Goal: Transaction & Acquisition: Register for event/course

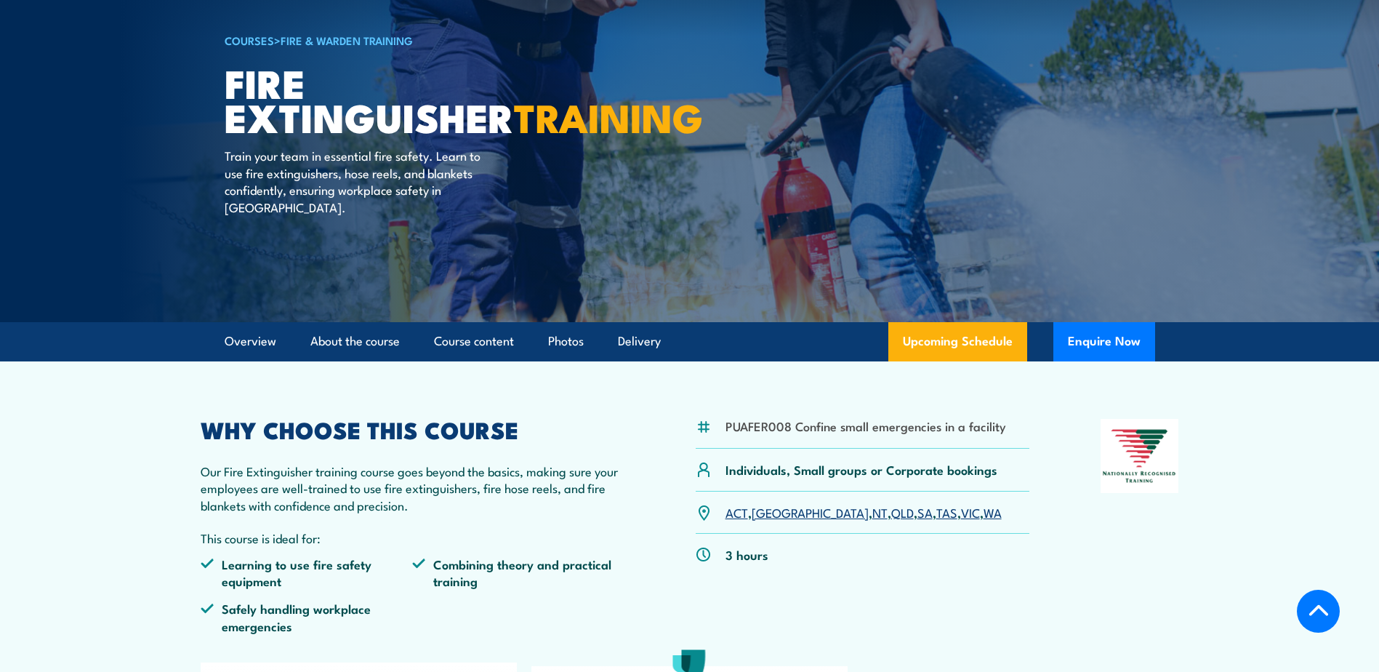
scroll to position [291, 0]
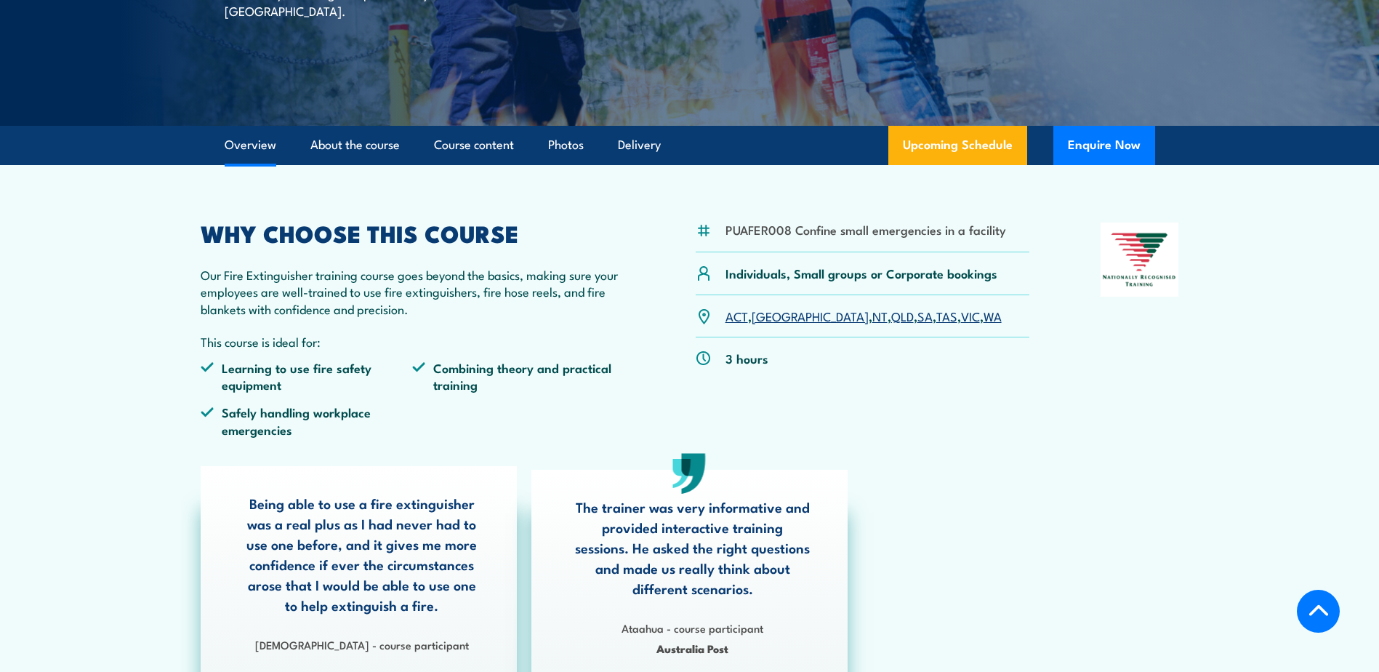
click at [917, 318] on link "SA" at bounding box center [924, 315] width 15 height 17
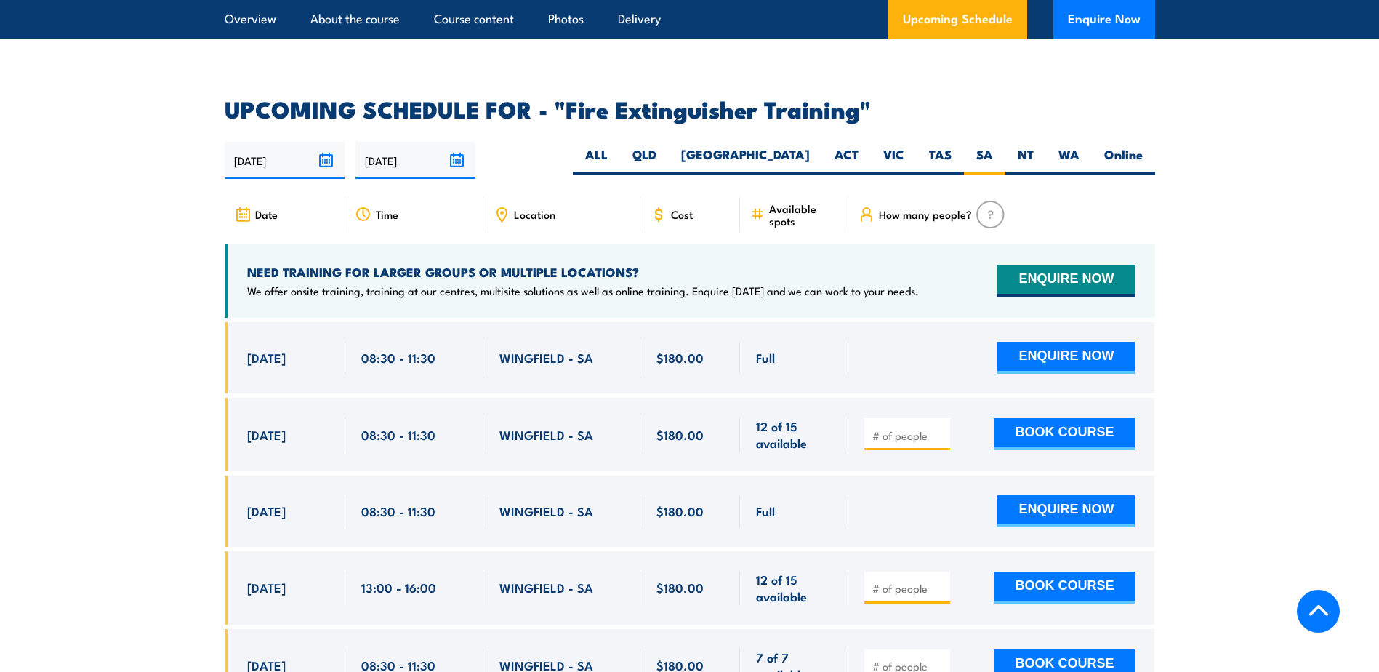
scroll to position [2367, 0]
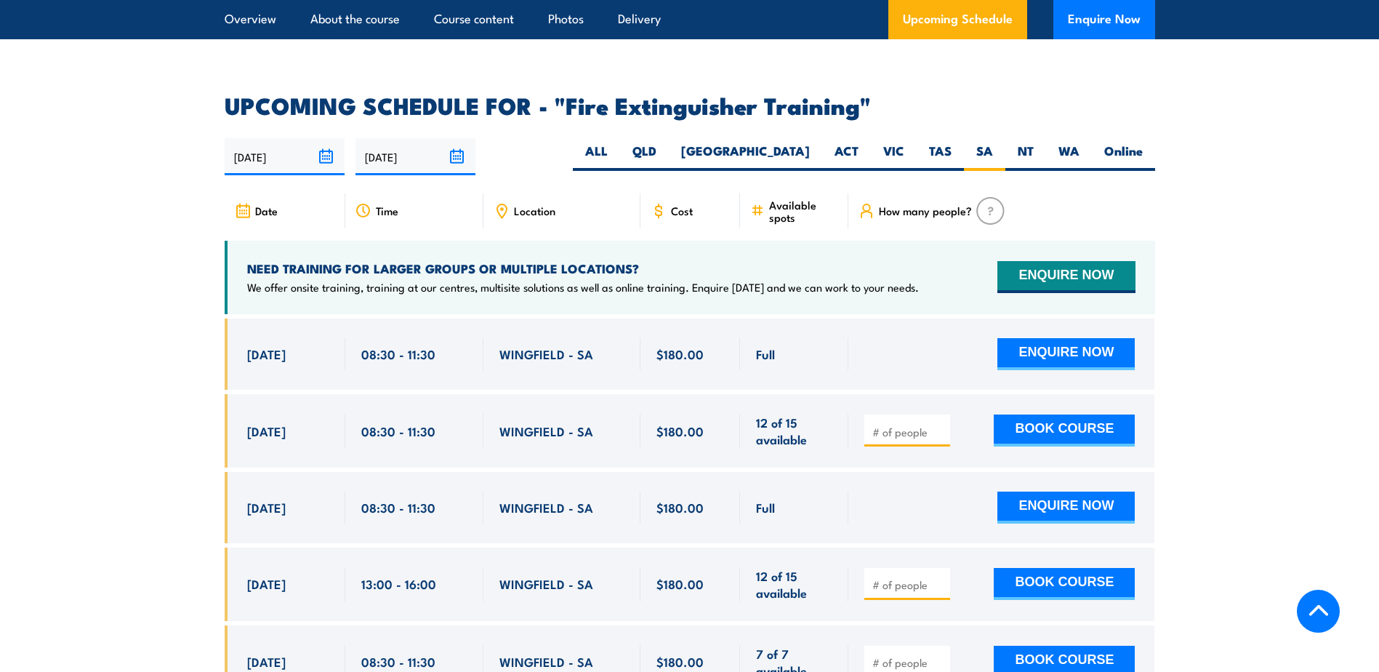
drag, startPoint x: 1112, startPoint y: 19, endPoint x: 1183, endPoint y: 280, distance: 270.5
click at [1183, 280] on div "COURSES > Fire & Warden Training Fire Extinguisher TRAINING Train your team in …" at bounding box center [689, 8] width 1379 height 4750
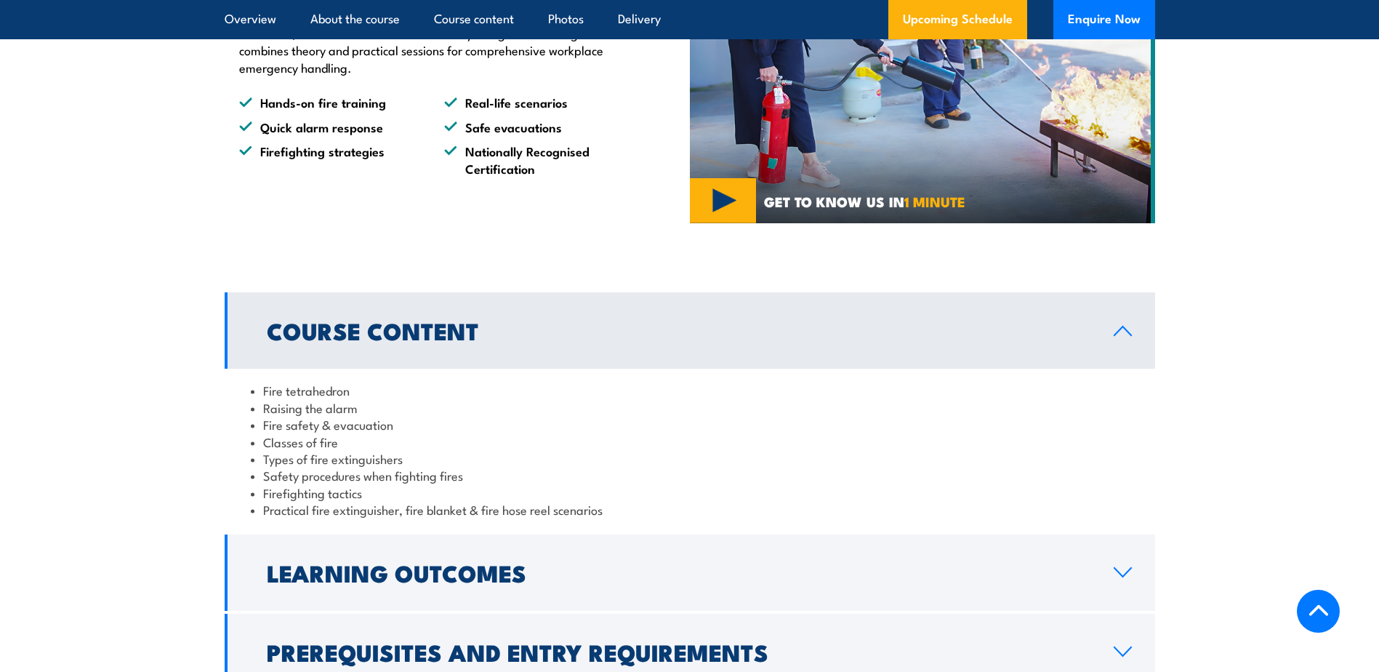
scroll to position [1277, 0]
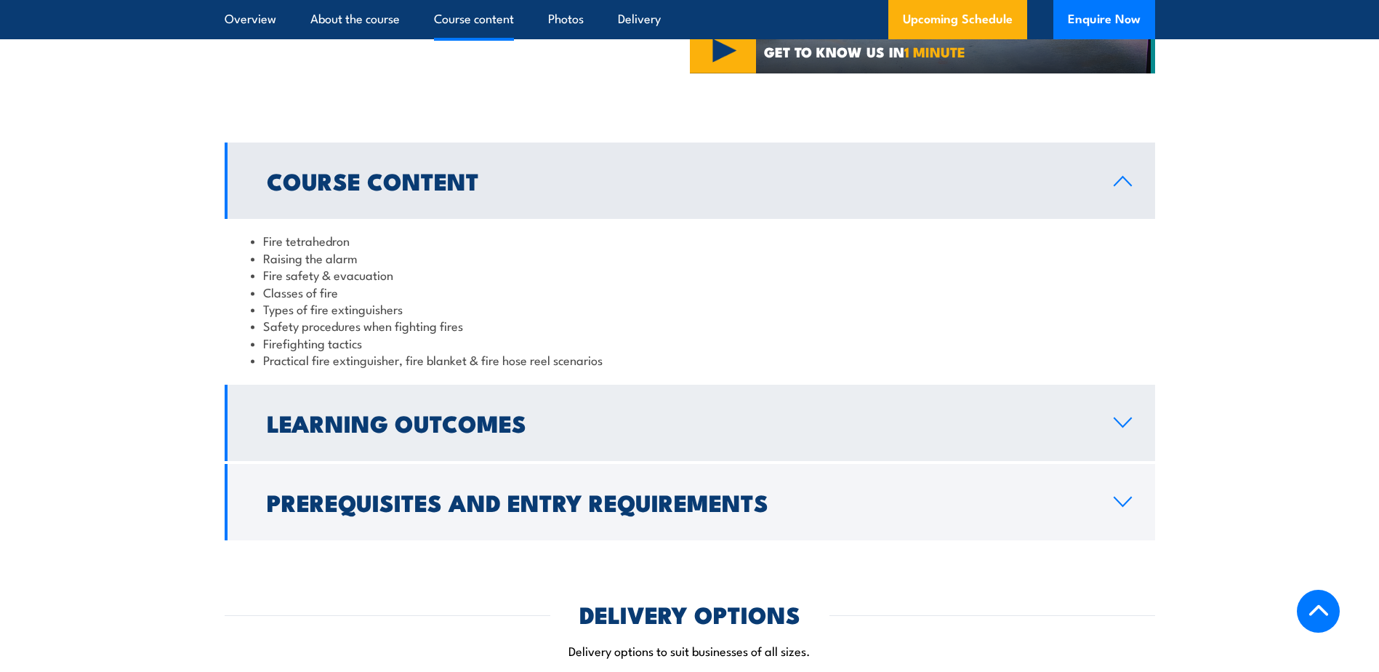
click at [1122, 422] on icon at bounding box center [1123, 423] width 20 height 12
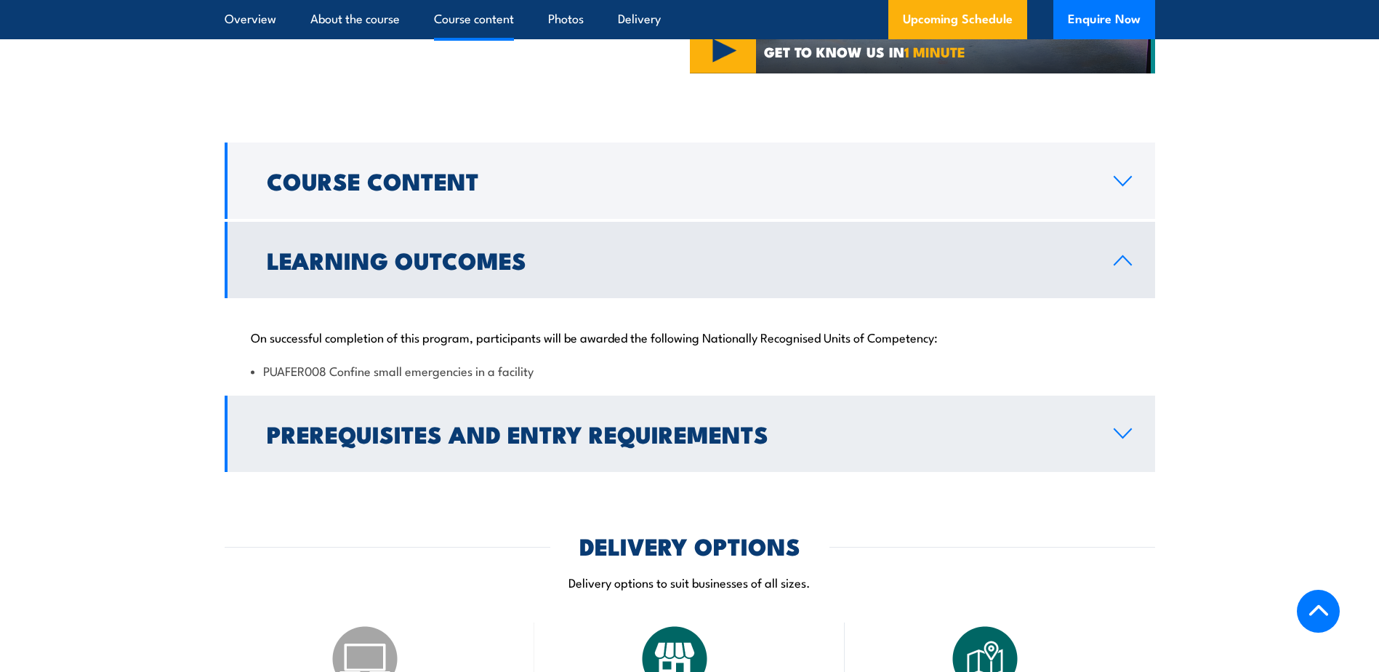
click at [1115, 430] on icon at bounding box center [1122, 433] width 17 height 9
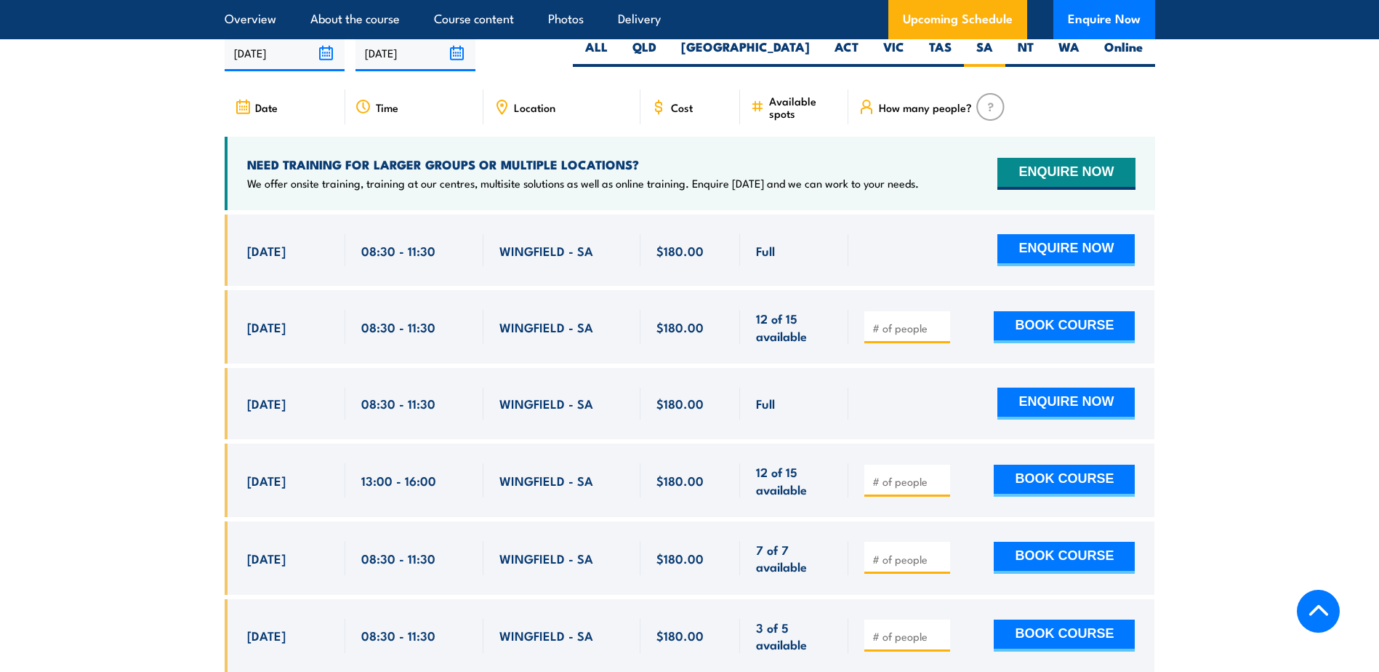
scroll to position [2440, 0]
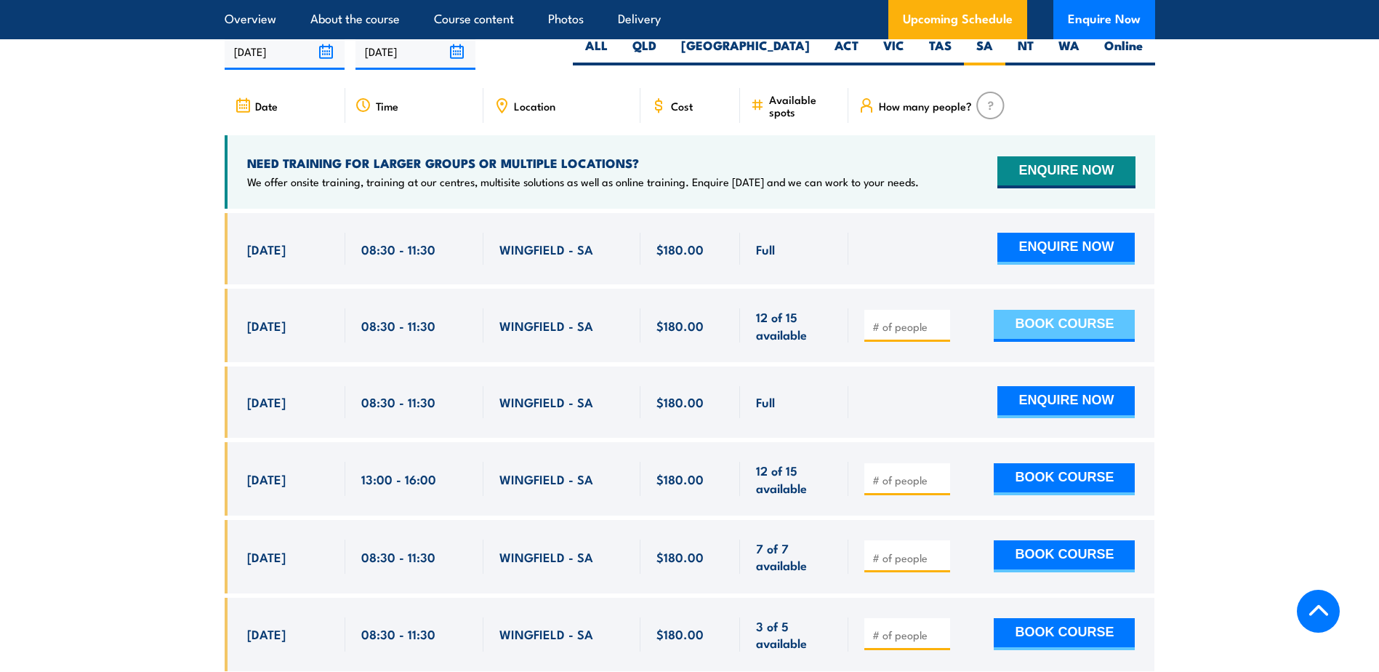
click at [1082, 310] on button "BOOK COURSE" at bounding box center [1064, 326] width 141 height 32
click at [913, 315] on div at bounding box center [907, 326] width 86 height 32
type input "1"
click at [938, 319] on input "1" at bounding box center [908, 326] width 73 height 15
click at [1058, 310] on button "BOOK COURSE" at bounding box center [1064, 326] width 141 height 32
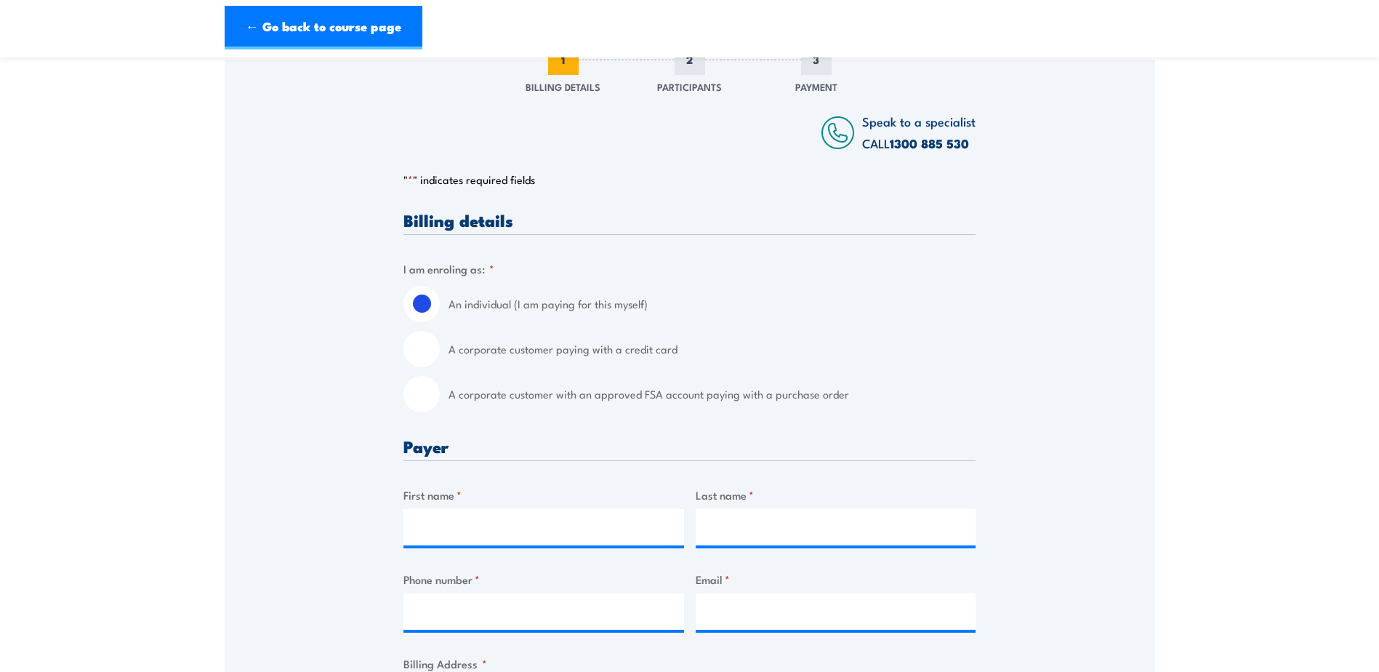
scroll to position [218, 0]
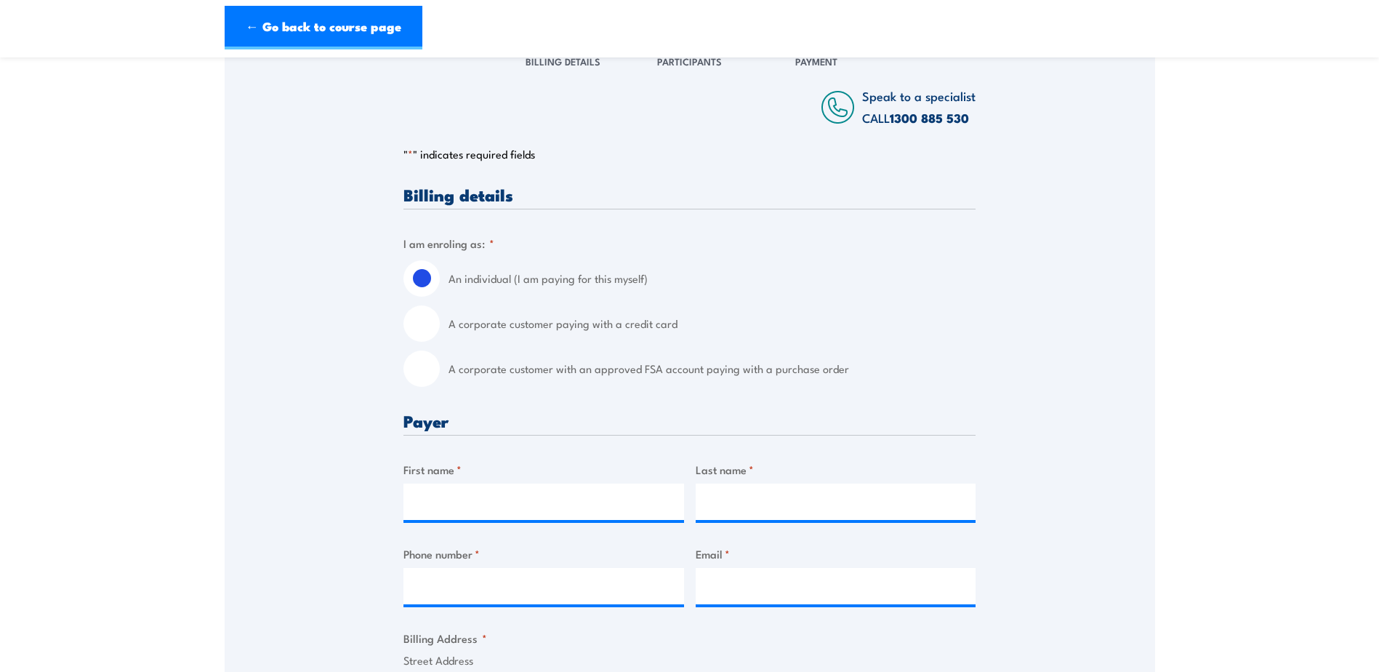
click at [418, 372] on input "A corporate customer with an approved FSA account paying with a purchase order" at bounding box center [421, 368] width 36 height 36
radio input "true"
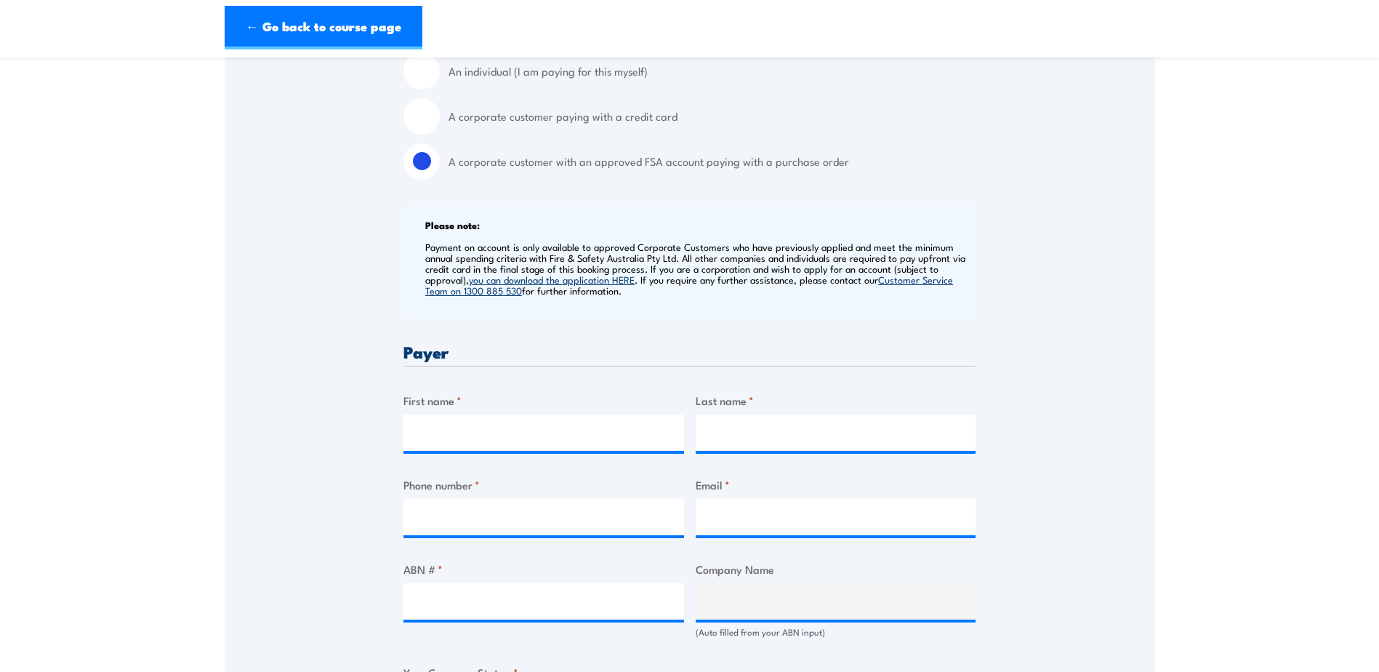
scroll to position [436, 0]
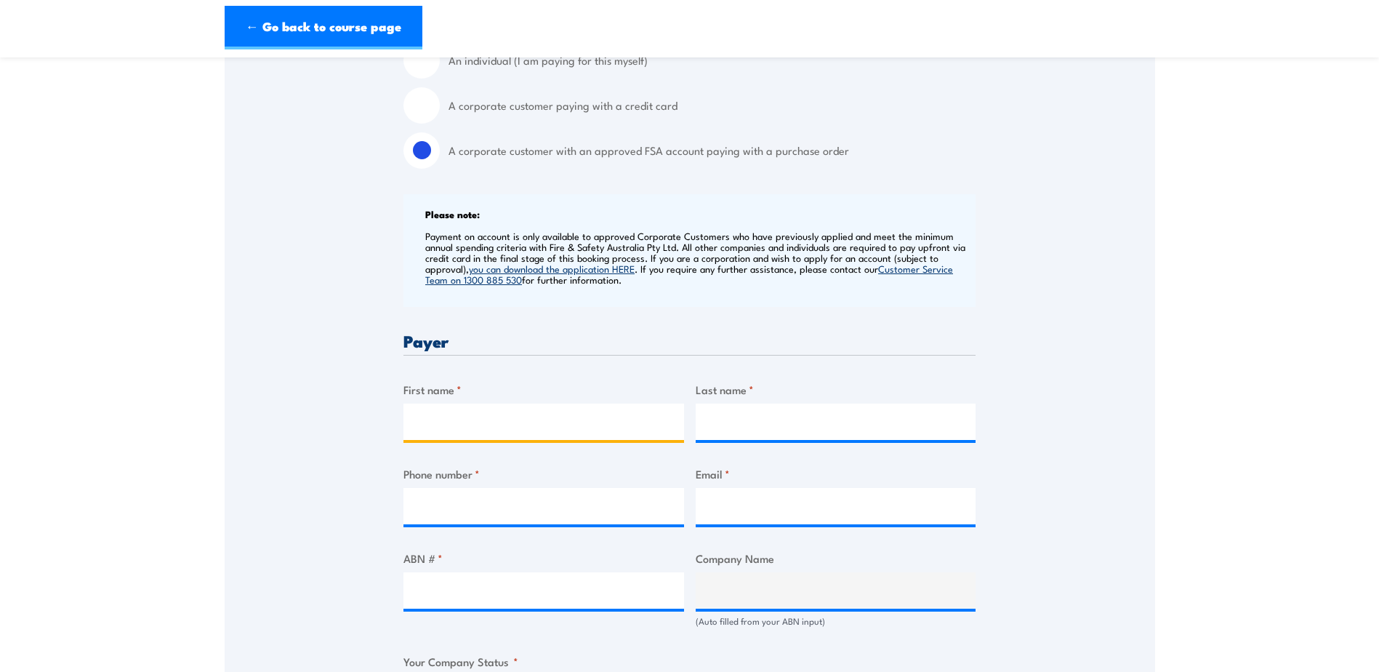
click at [592, 422] on input "First name *" at bounding box center [543, 421] width 281 height 36
type input "Shannon"
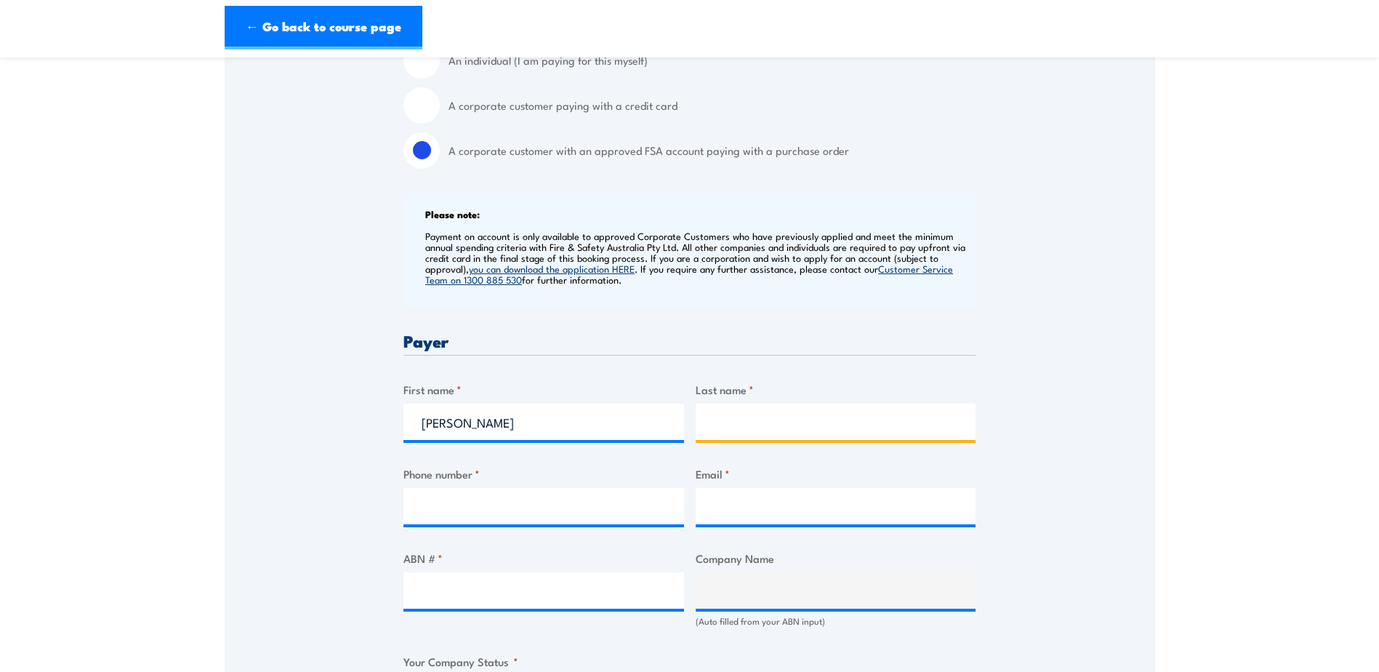
type input "Moldavan"
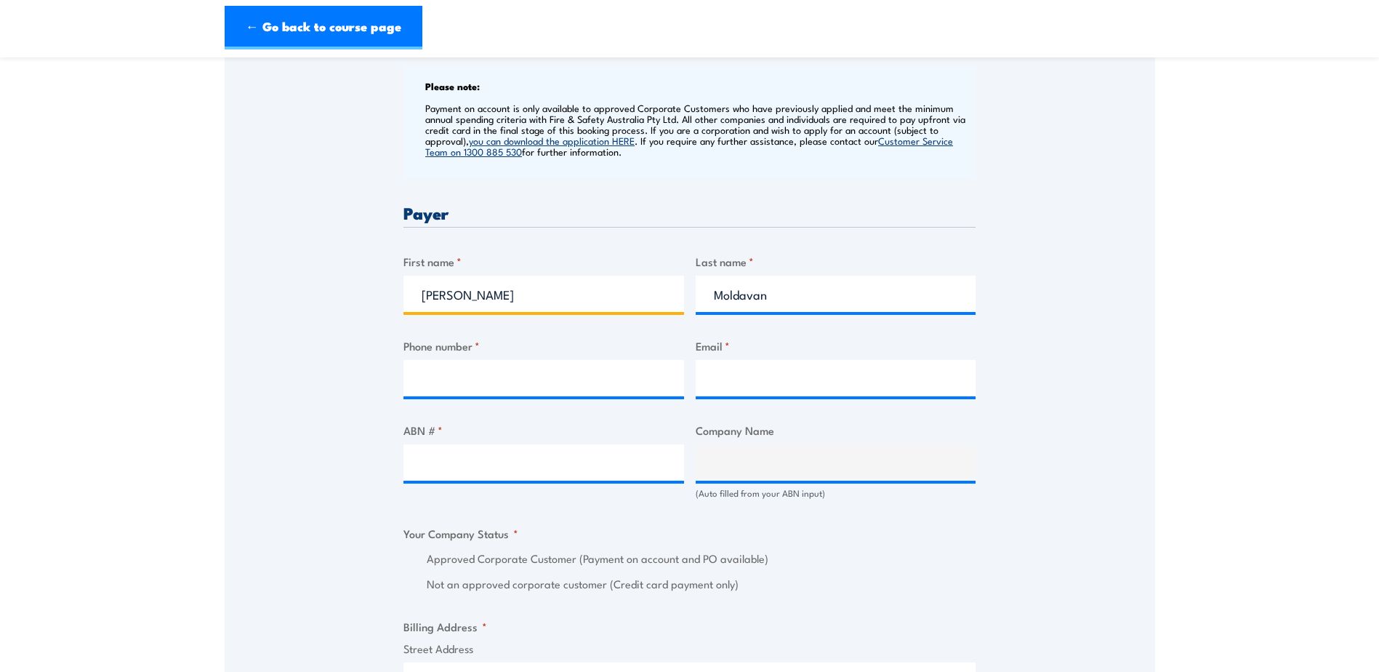
scroll to position [582, 0]
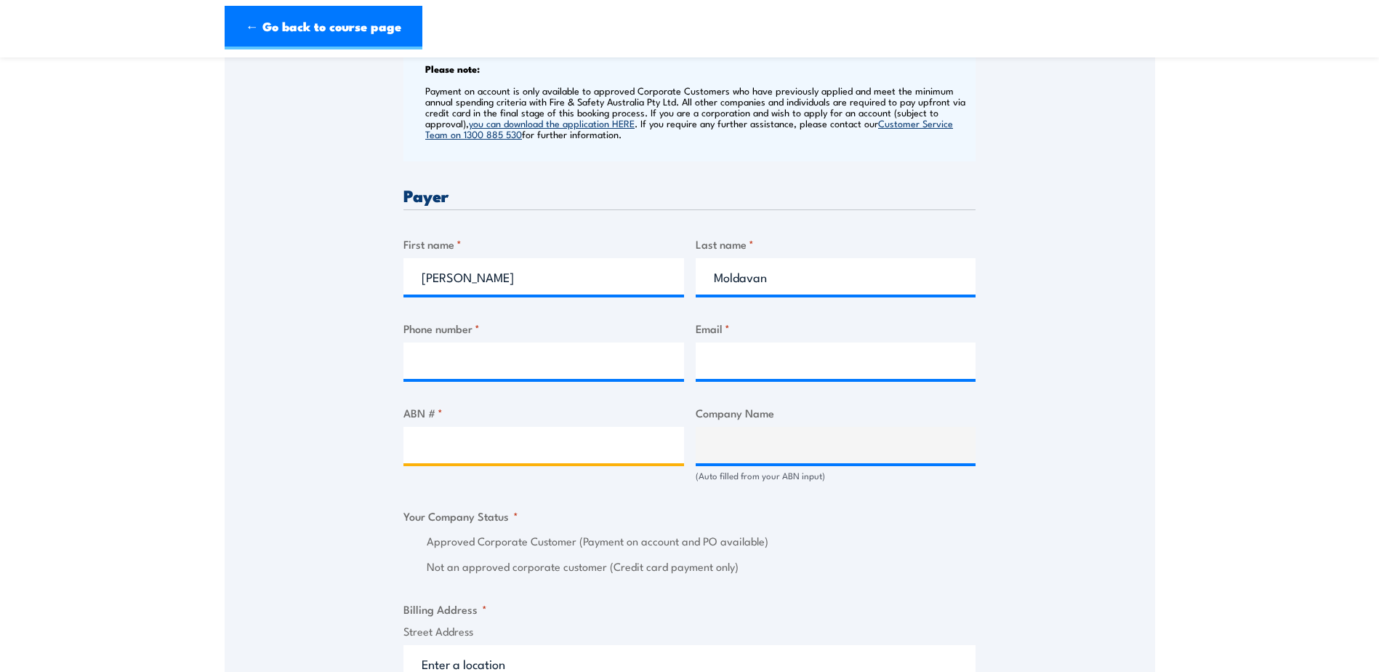
click at [564, 447] on input "ABN # *" at bounding box center [543, 445] width 281 height 36
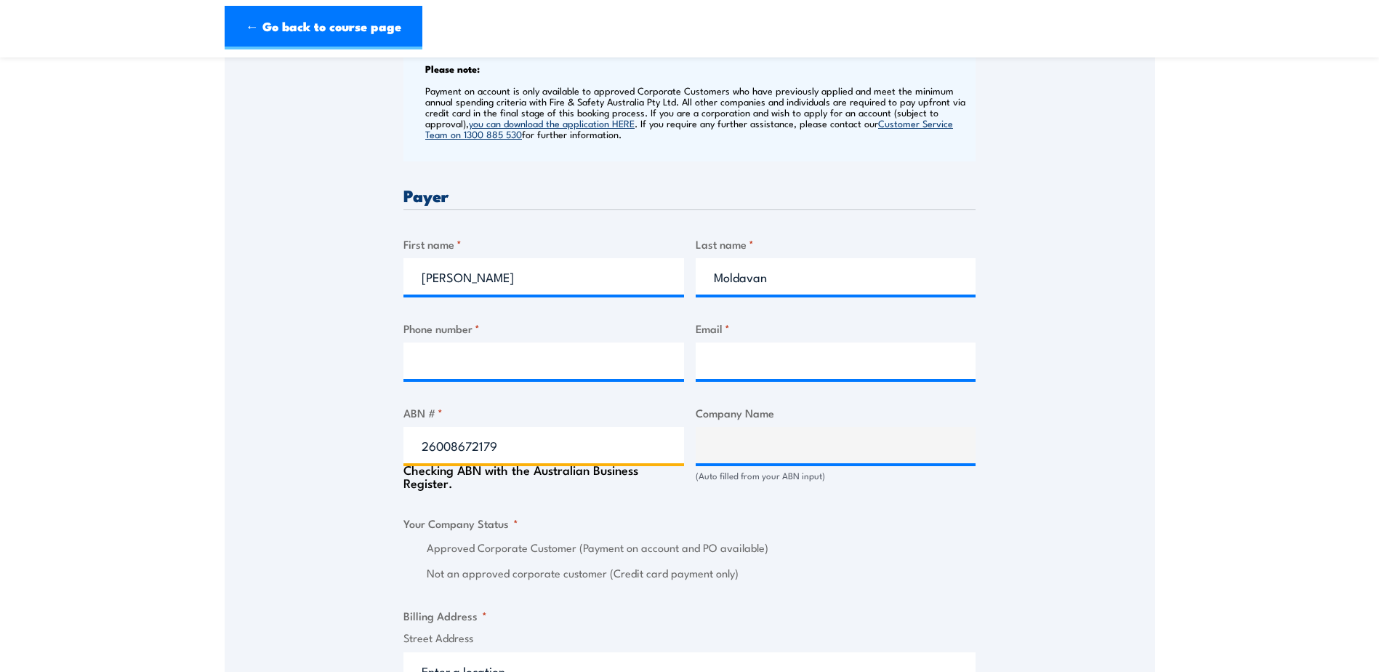
type input "26008672179"
type input "BUNNINGS GROUP LIMITED"
radio input "true"
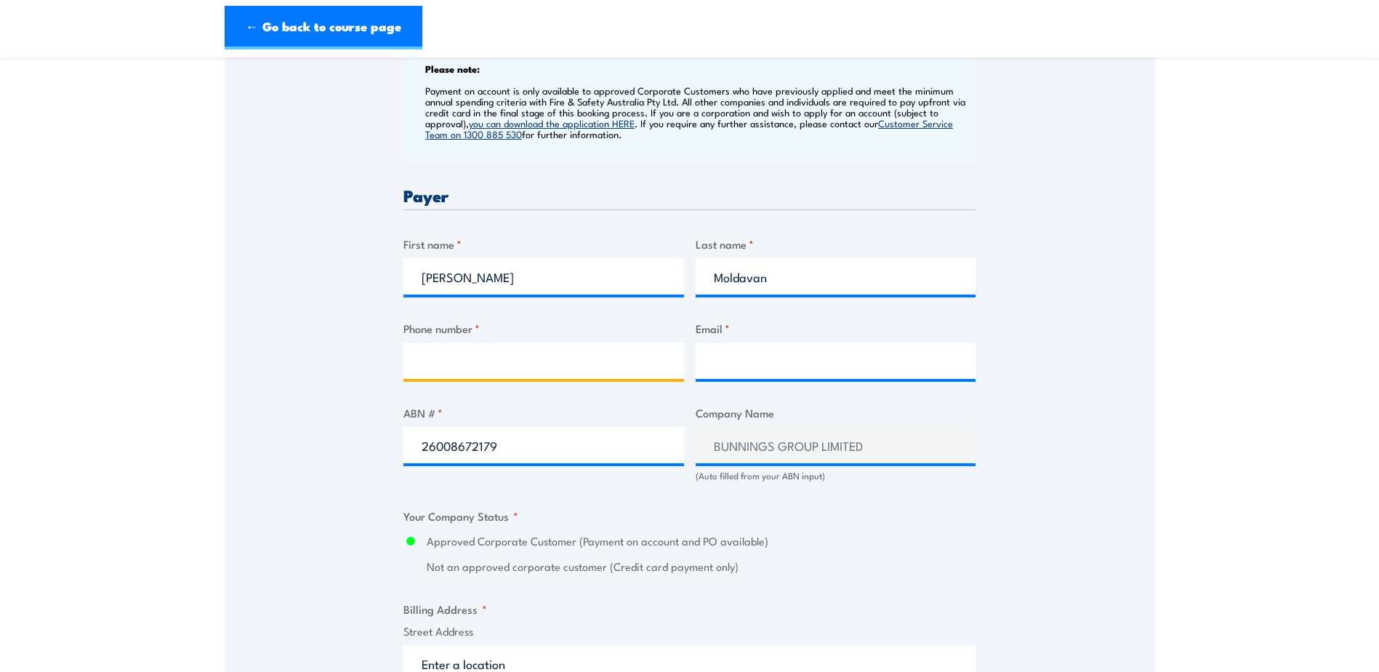
click at [457, 352] on input "Phone number *" at bounding box center [543, 360] width 281 height 36
type input "0885833000"
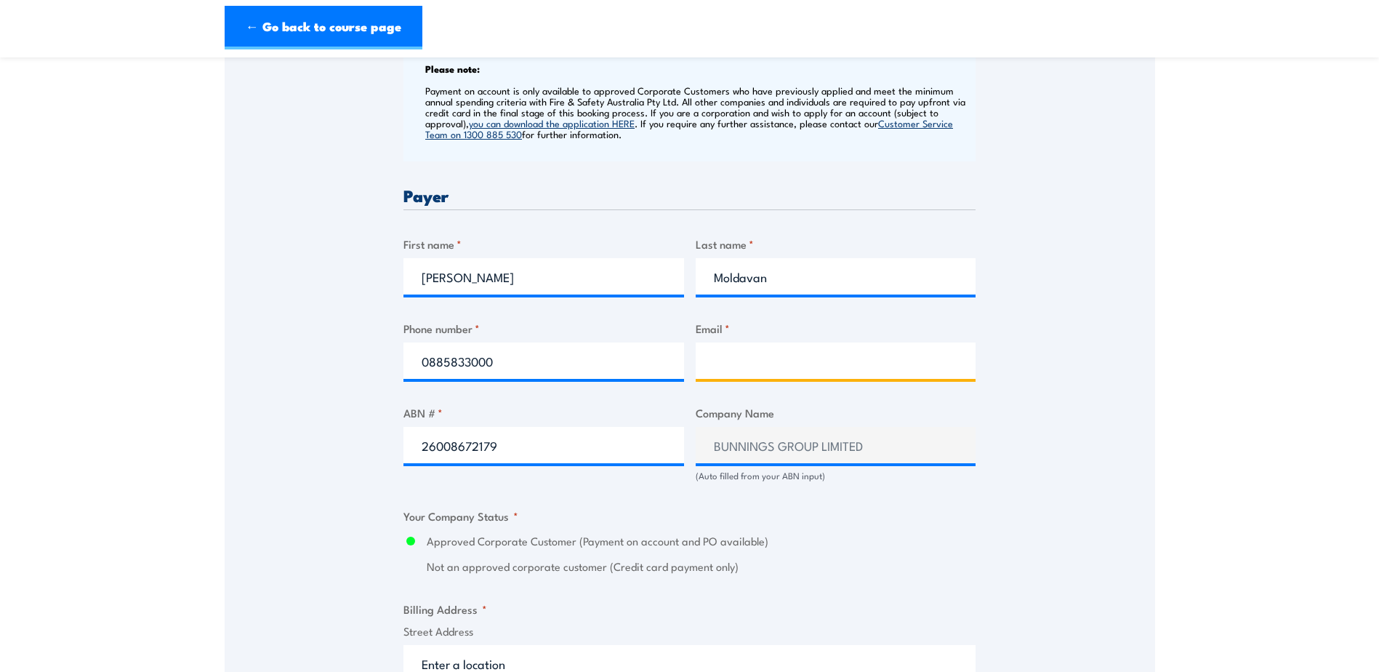
type input "berri@bunnings.com.au"
click at [1089, 424] on div "Speak to a specialist CALL 1300 885 530 CALL 1300 885 530 " * " indicates requi…" at bounding box center [690, 473] width 931 height 1604
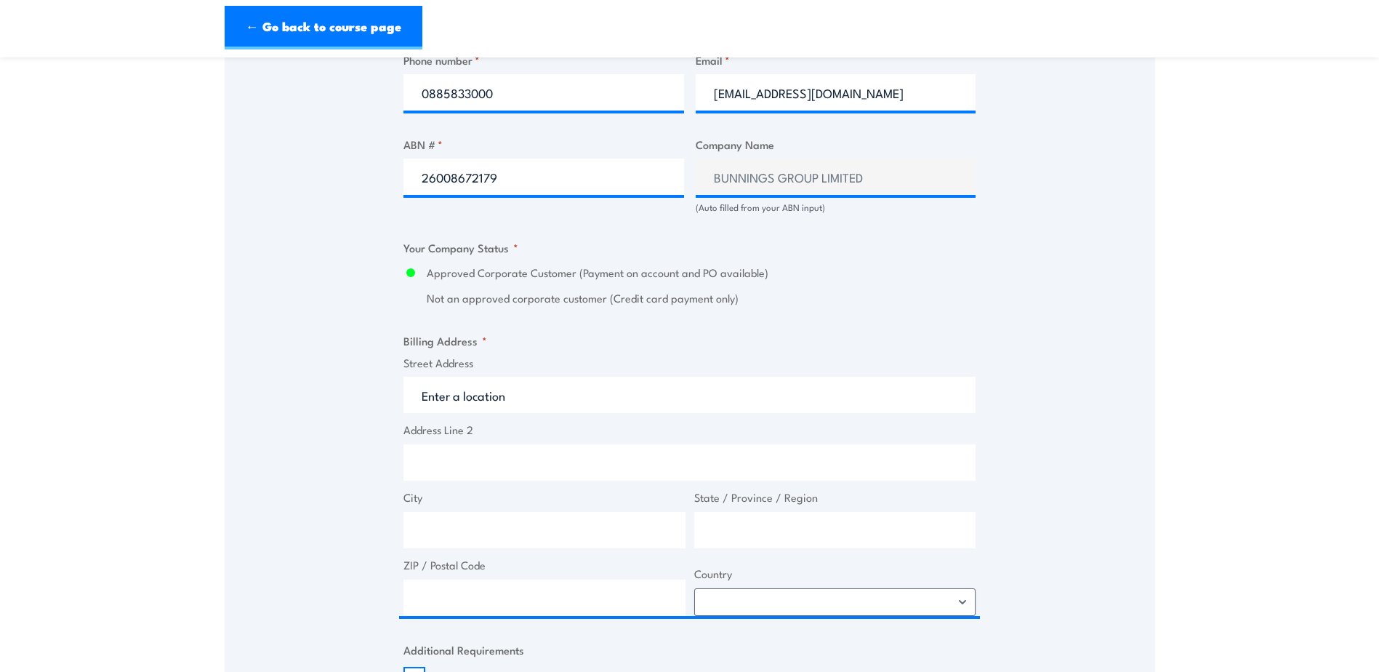
scroll to position [872, 0]
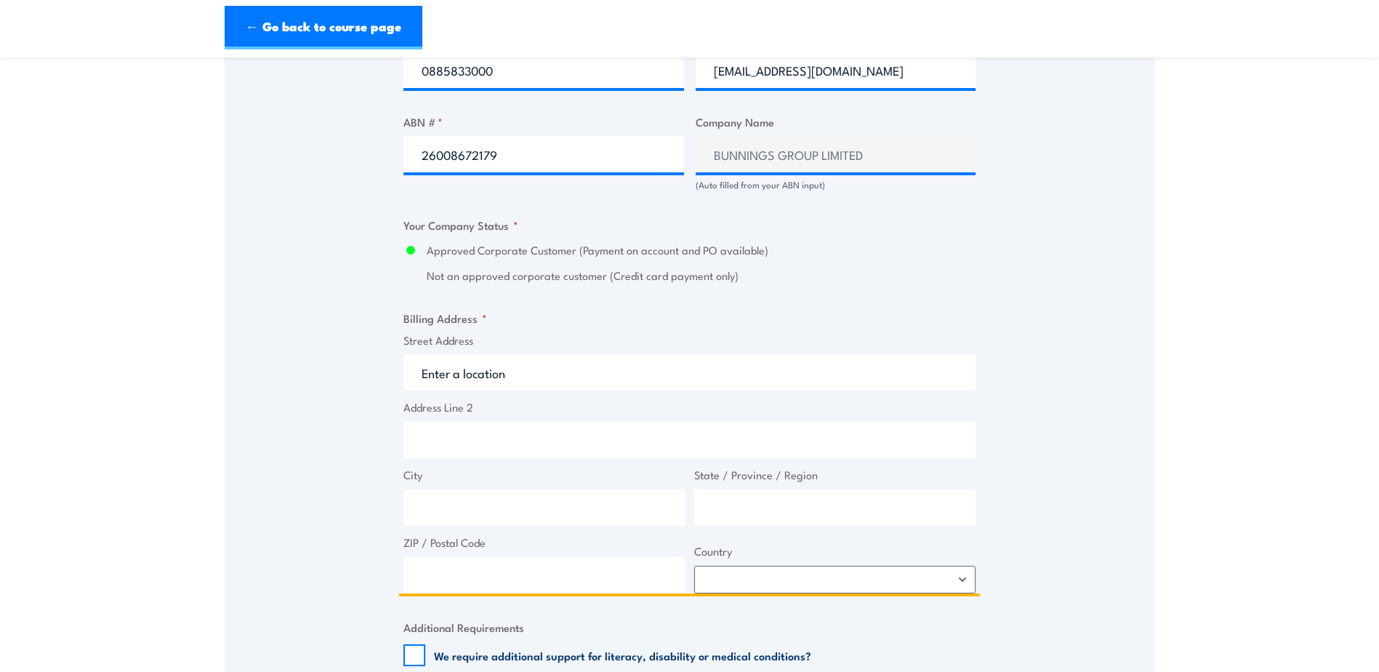
click at [523, 374] on input "Street Address" at bounding box center [689, 372] width 572 height 36
click at [563, 373] on input "Street Address" at bounding box center [689, 372] width 572 height 36
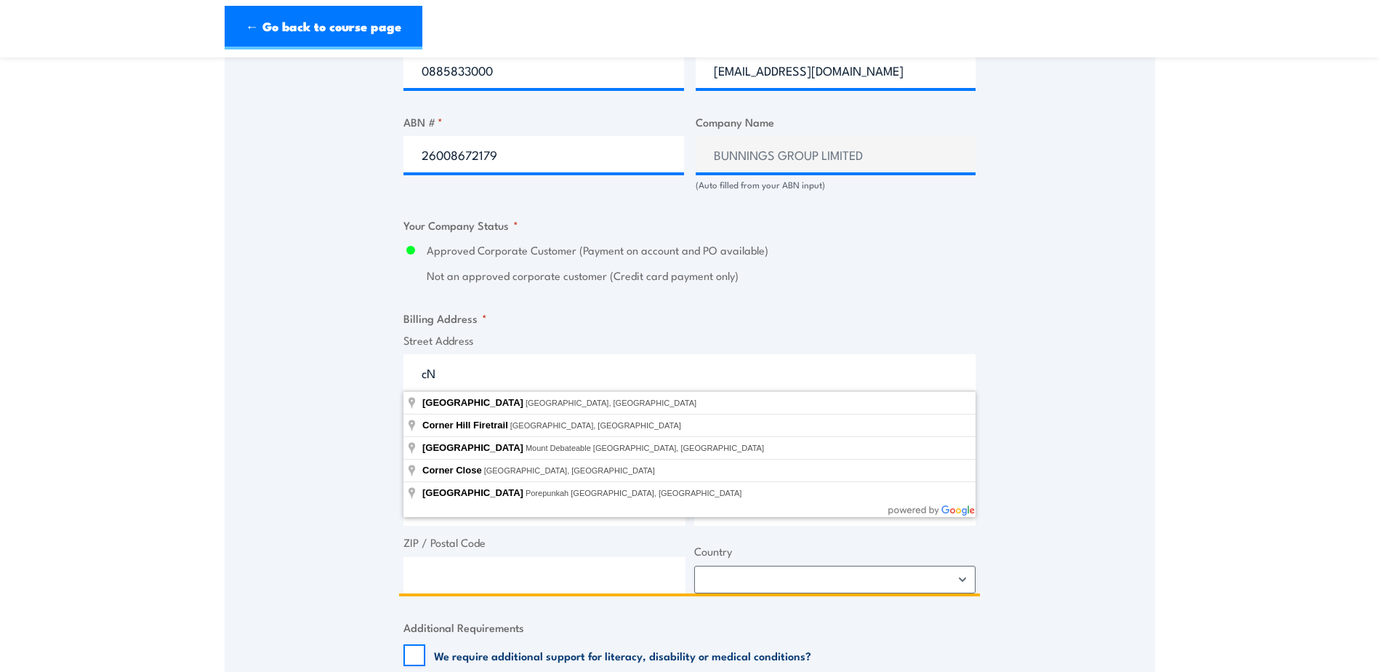
type input "c"
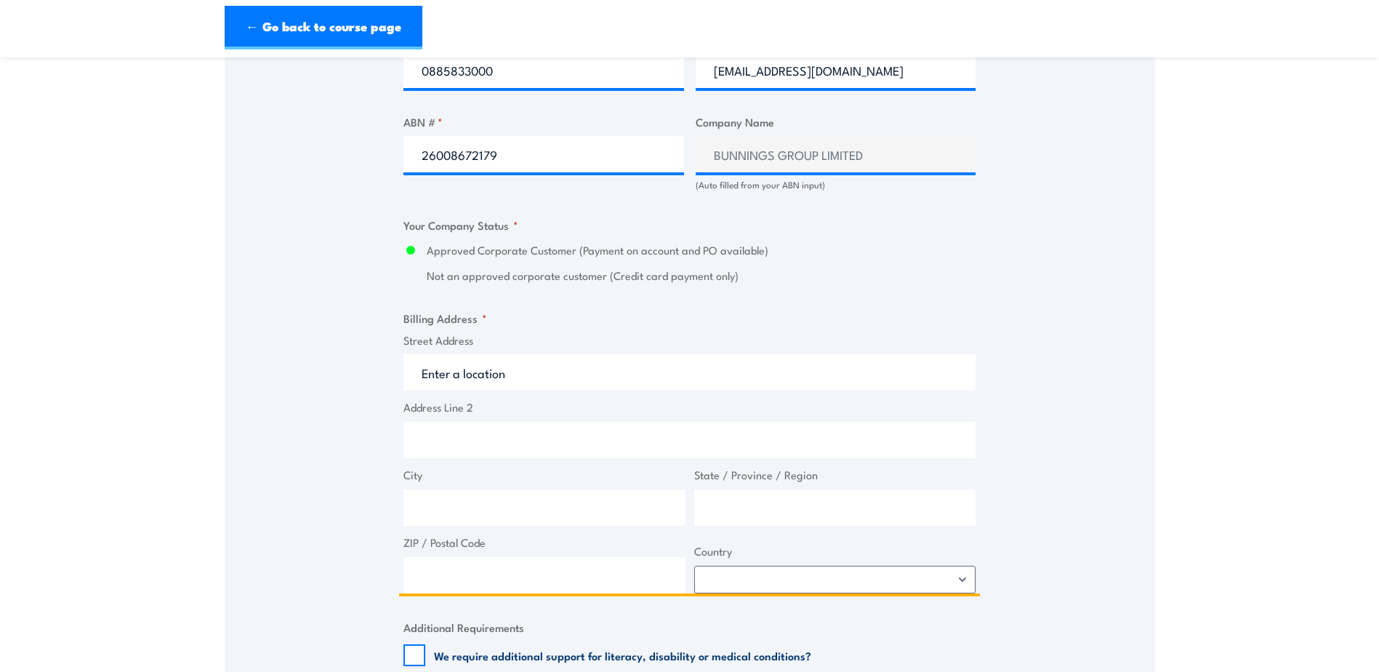
type input "c"
type input "CNR HOSKIN RD AND OLD STURT HWY"
click at [547, 507] on input "City" at bounding box center [544, 507] width 282 height 36
type input "BERRI"
click at [728, 506] on input "State / Province / Region" at bounding box center [835, 507] width 282 height 36
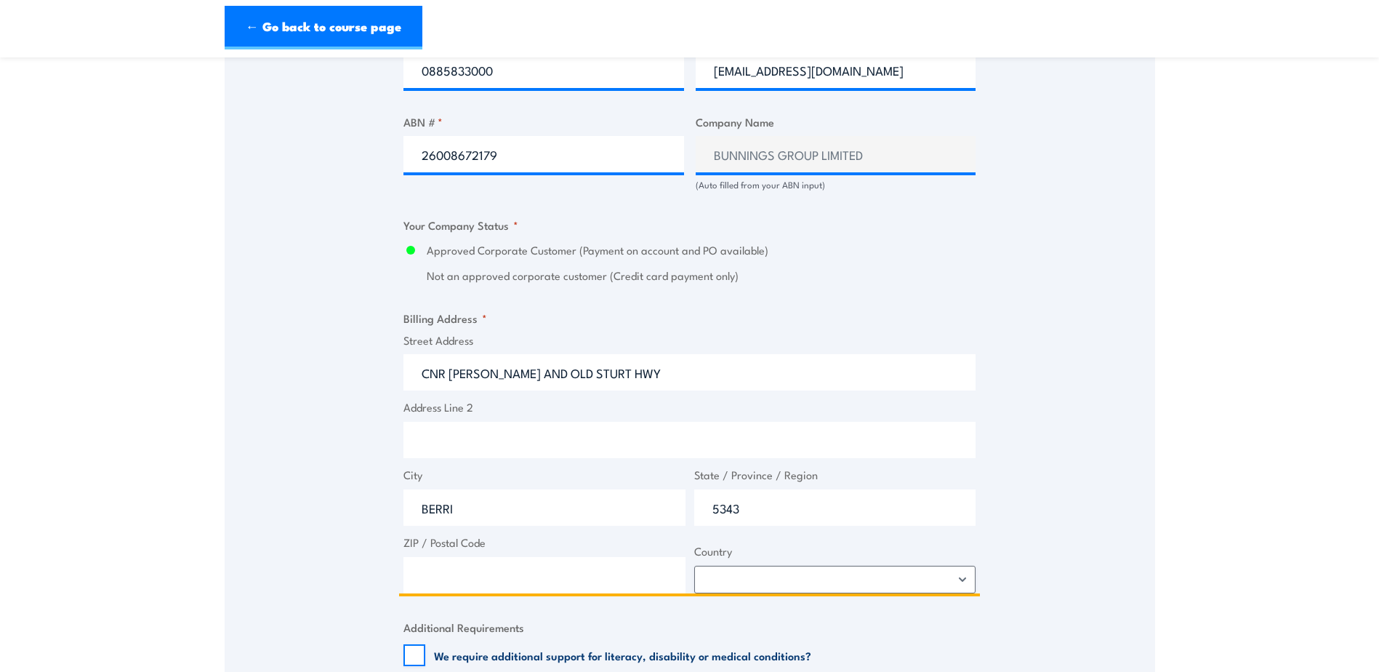
type input "5343"
click at [458, 565] on input "ZIP / Postal Code" at bounding box center [544, 575] width 282 height 36
type input "5343"
drag, startPoint x: 765, startPoint y: 514, endPoint x: 694, endPoint y: 499, distance: 72.9
click at [694, 499] on input "5343" at bounding box center [835, 507] width 282 height 36
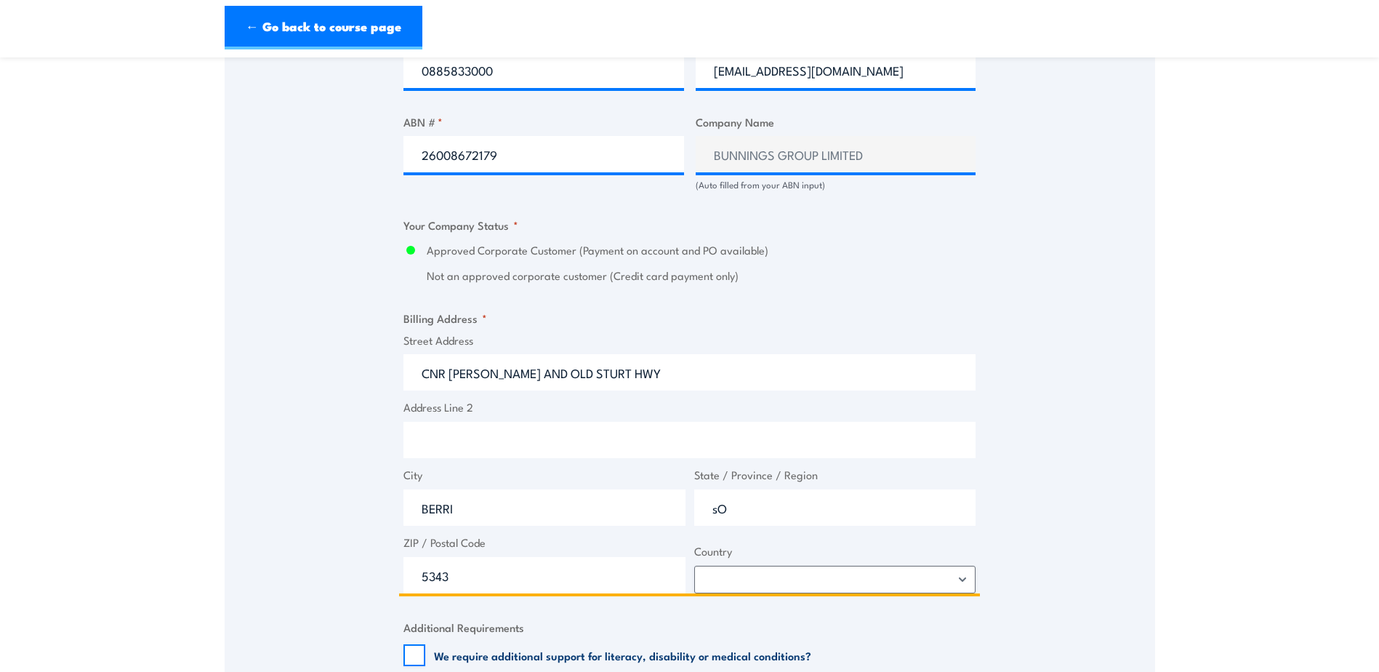
type input "s"
type input "South Australia"
click at [958, 584] on select "Afghanistan Albania Algeria American Samoa Andorra Angola Anguilla Antarctica A…" at bounding box center [835, 580] width 282 height 28
select select "Australia"
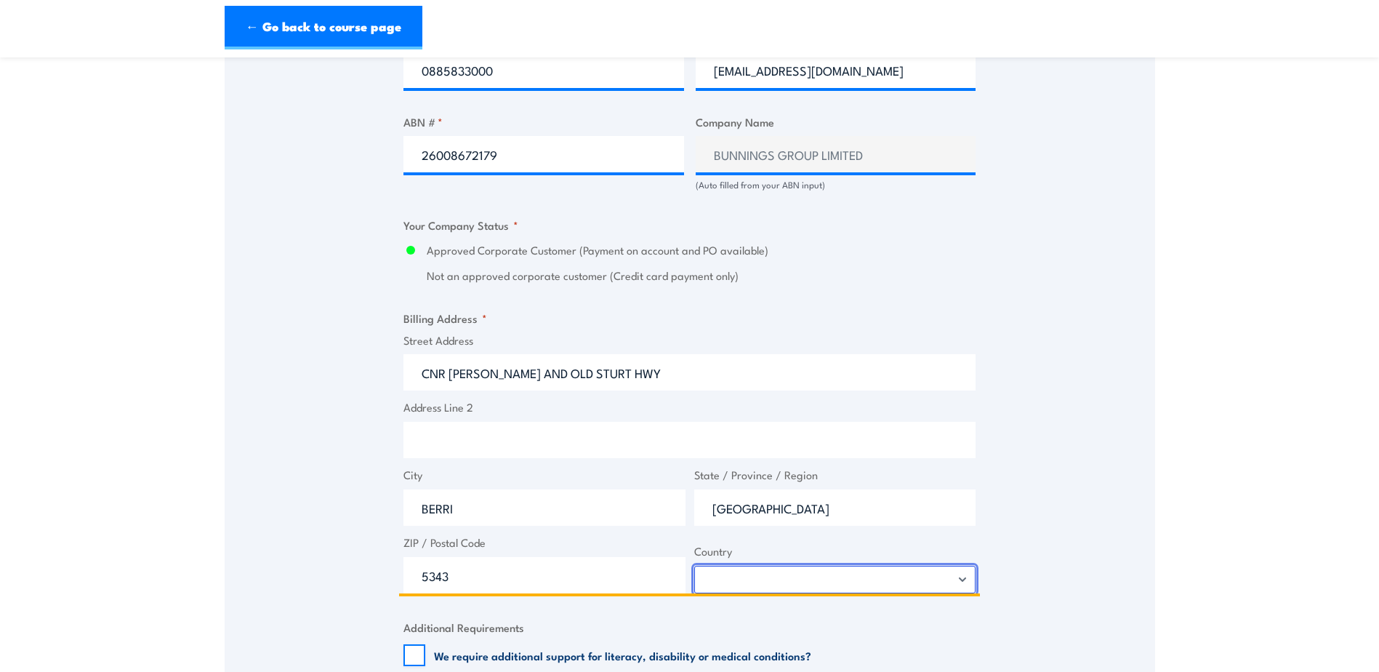
click at [694, 566] on select "Afghanistan Albania Algeria American Samoa Andorra Angola Anguilla Antarctica A…" at bounding box center [835, 580] width 282 height 28
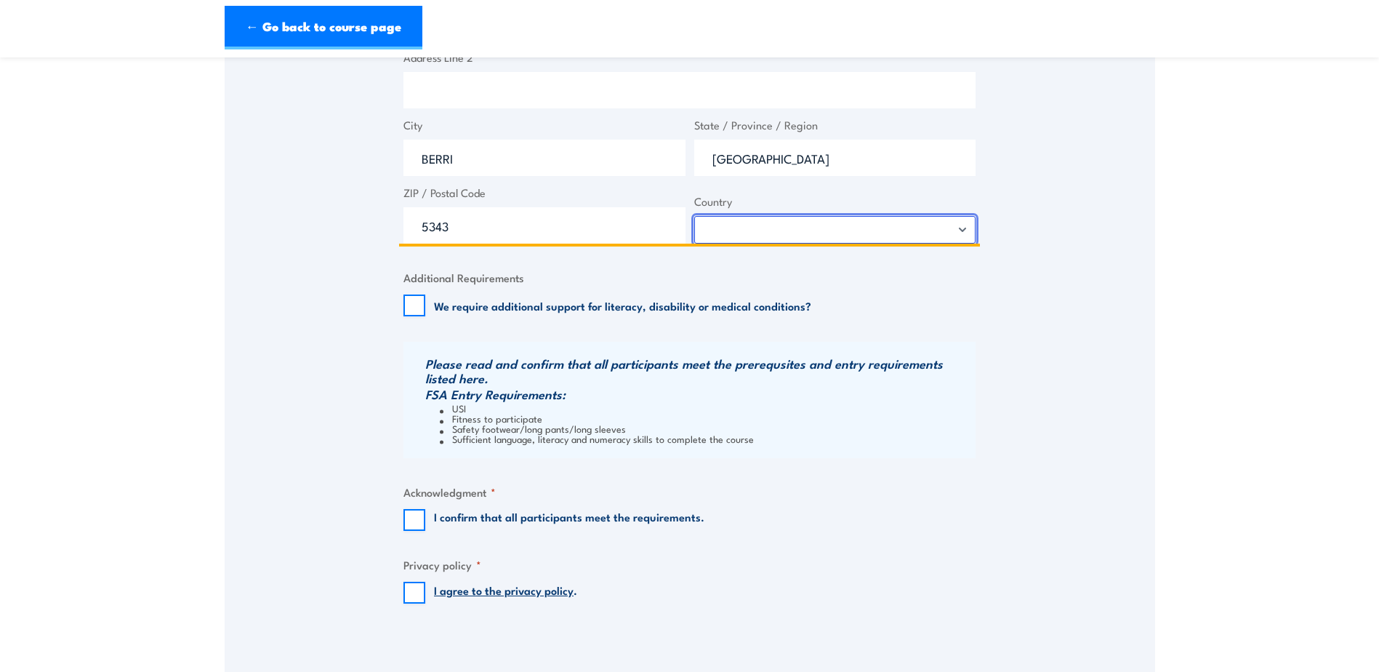
scroll to position [1236, 0]
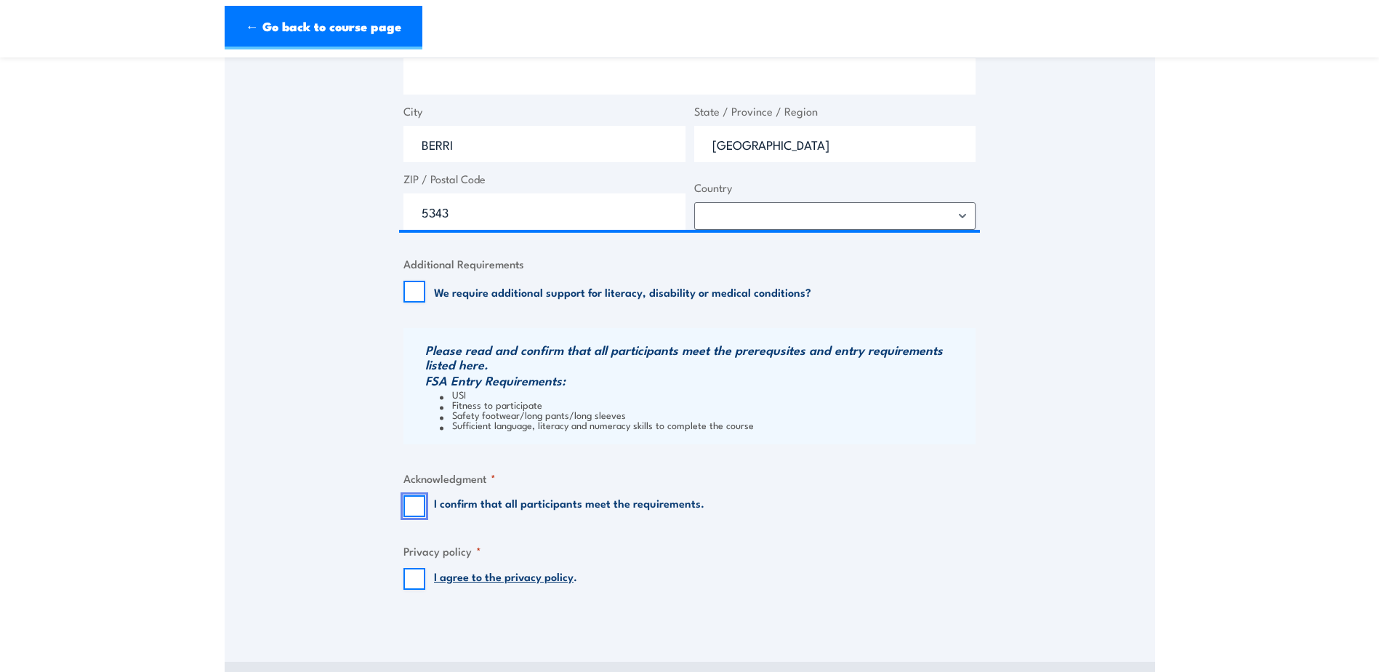
click at [417, 503] on input "I confirm that all participants meet the requirements." at bounding box center [414, 506] width 22 height 22
checkbox input "true"
click at [416, 576] on input "I agree to the privacy policy ." at bounding box center [414, 579] width 22 height 22
checkbox input "true"
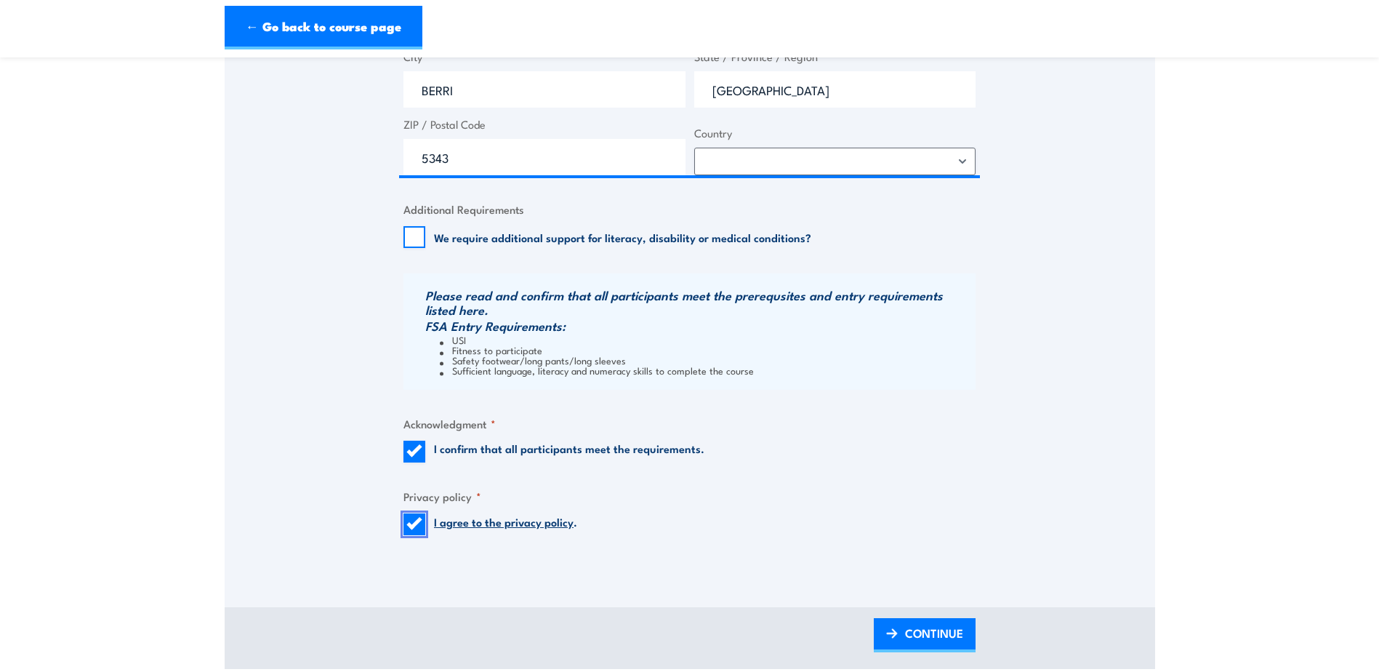
scroll to position [1454, 0]
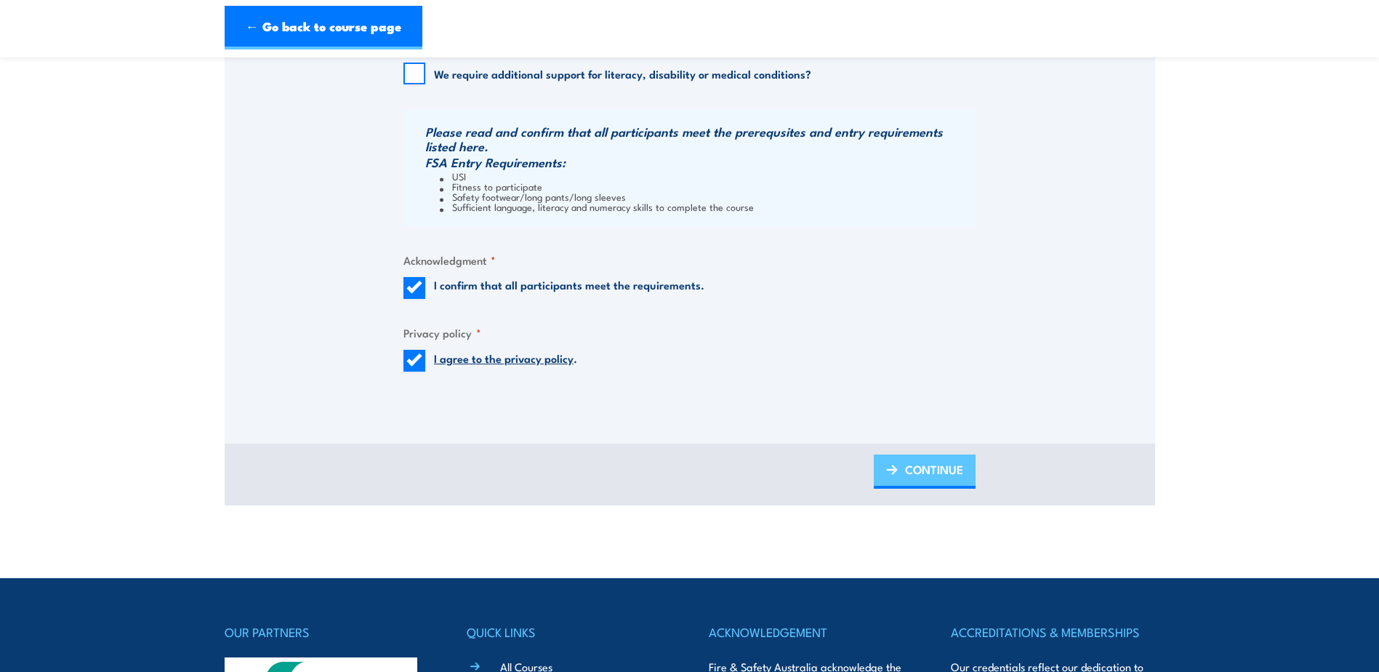
click at [931, 468] on span "CONTINUE" at bounding box center [934, 469] width 58 height 39
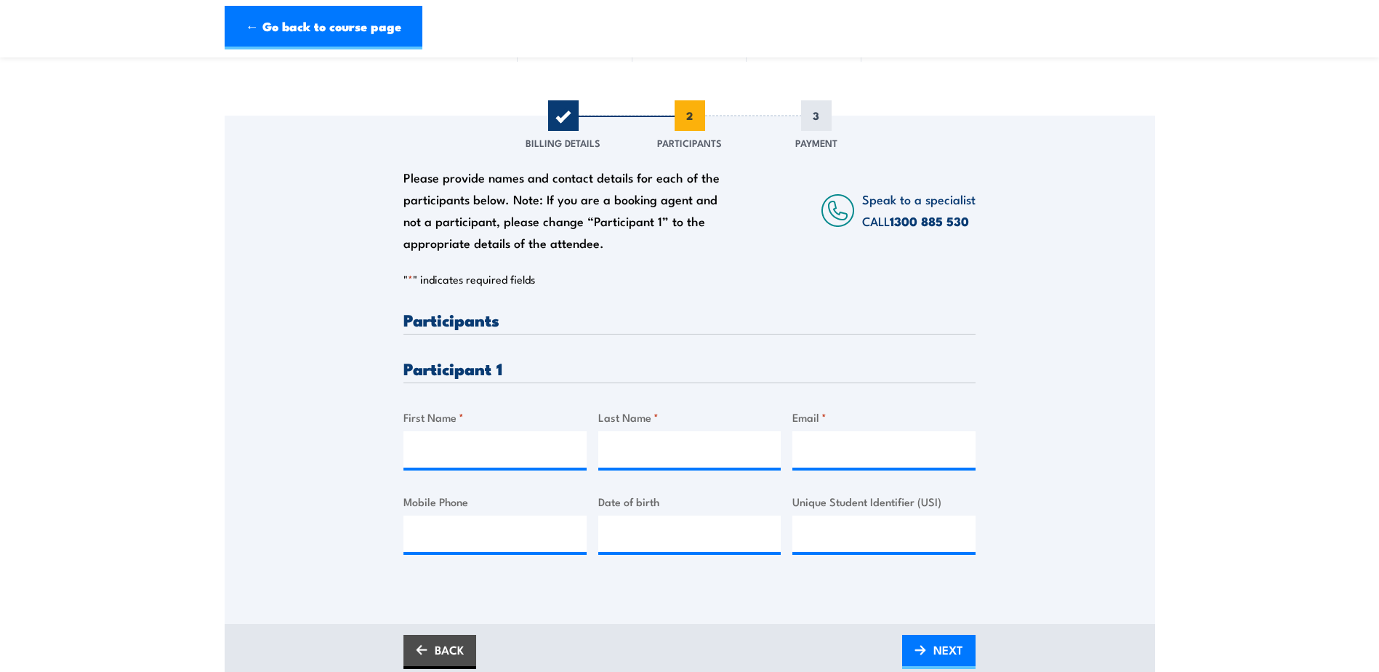
scroll to position [145, 0]
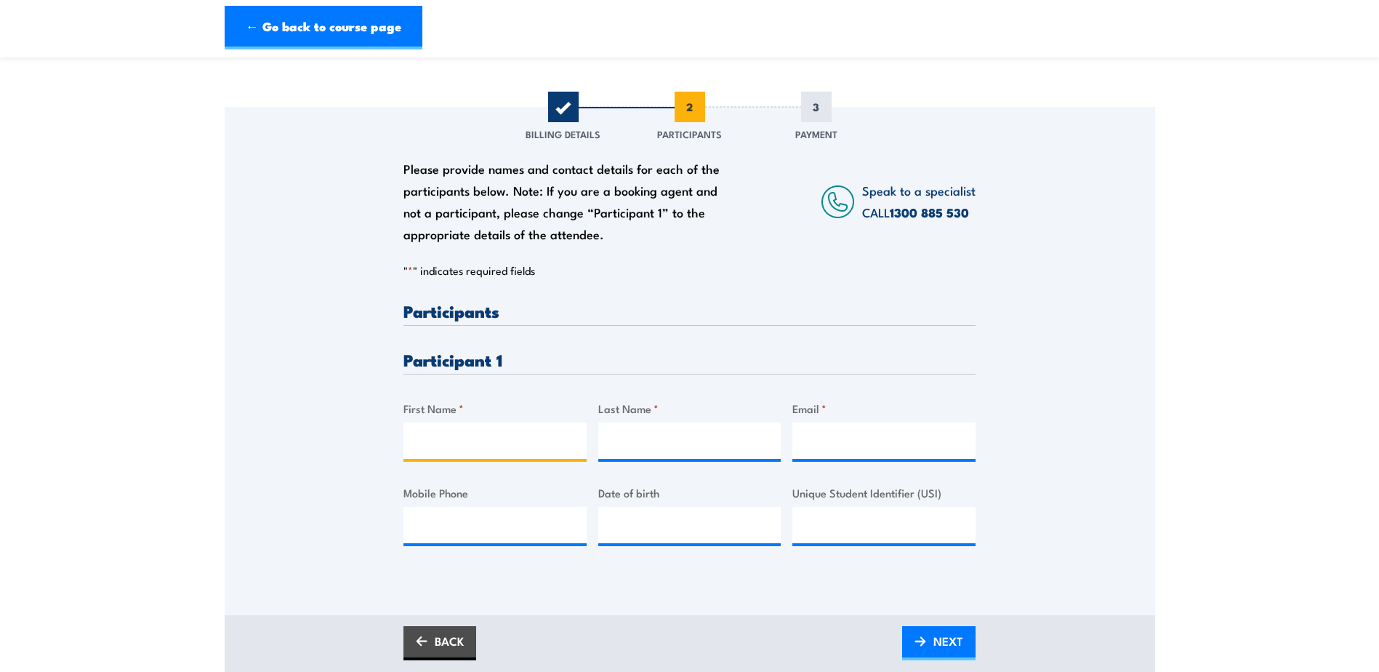
click at [501, 434] on input "First Name *" at bounding box center [494, 440] width 183 height 36
type input "Shannon"
type input "Moldavan"
type input "berri@bunnings.com.au"
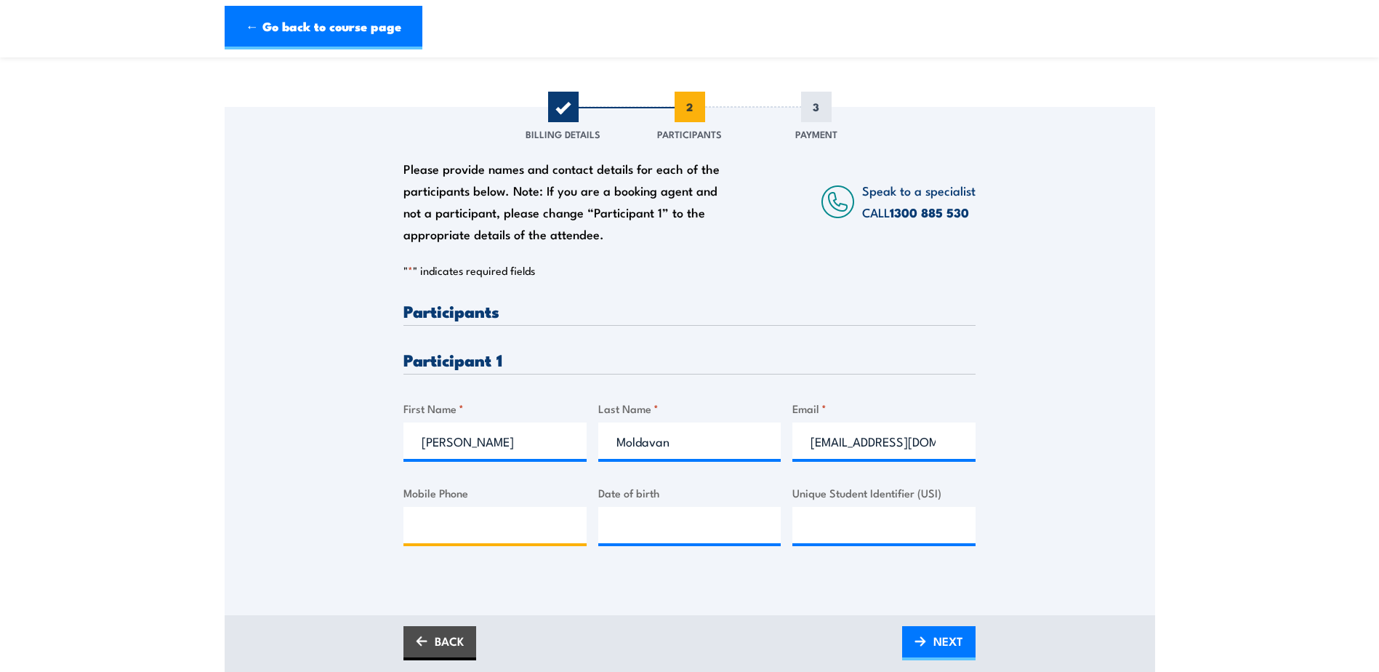
type input "0885833000"
click at [662, 526] on input "__/__/____" at bounding box center [689, 525] width 183 height 36
type input "24/09/1980"
click at [955, 650] on span "NEXT" at bounding box center [948, 641] width 30 height 39
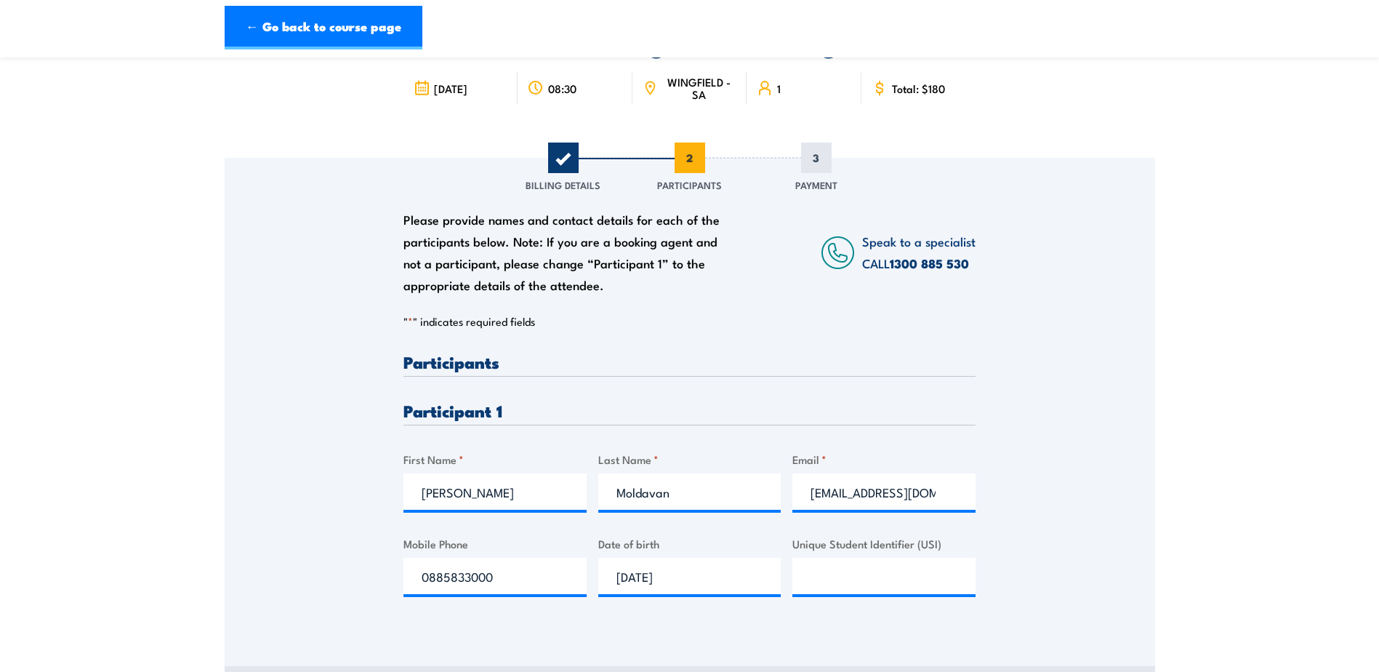
scroll to position [291, 0]
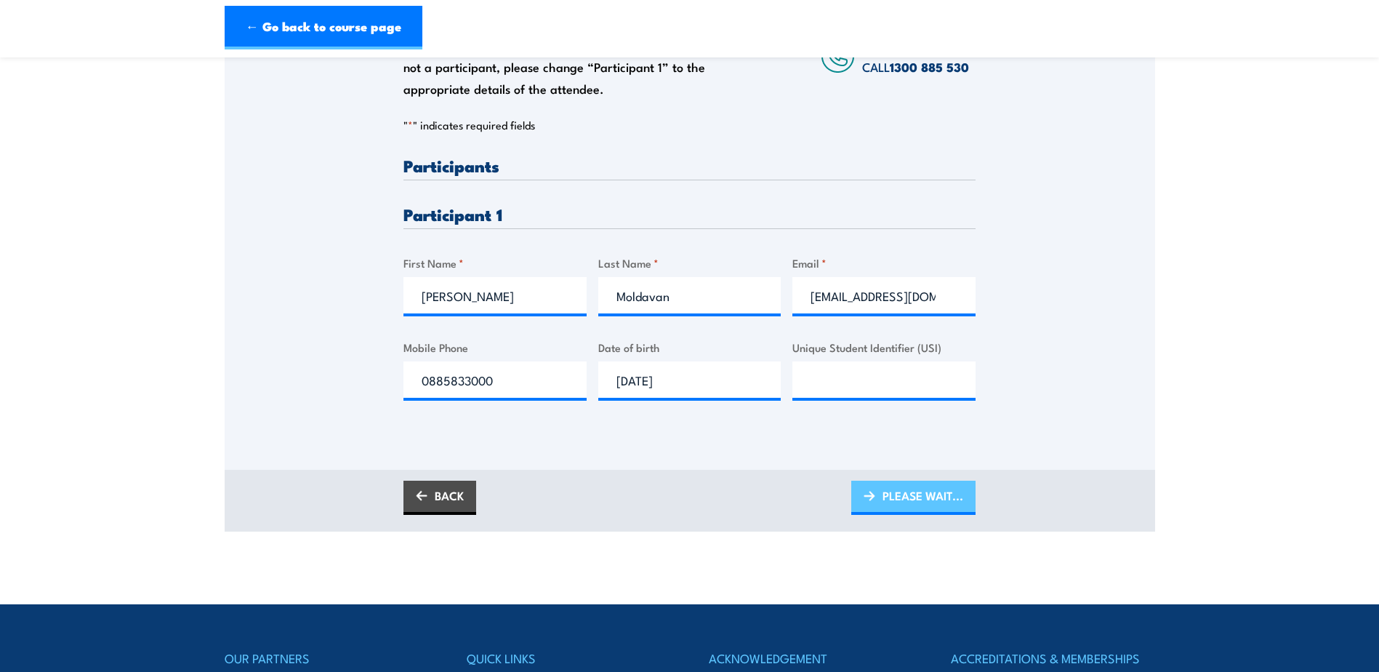
click at [928, 505] on span "PLEASE WAIT..." at bounding box center [923, 495] width 81 height 39
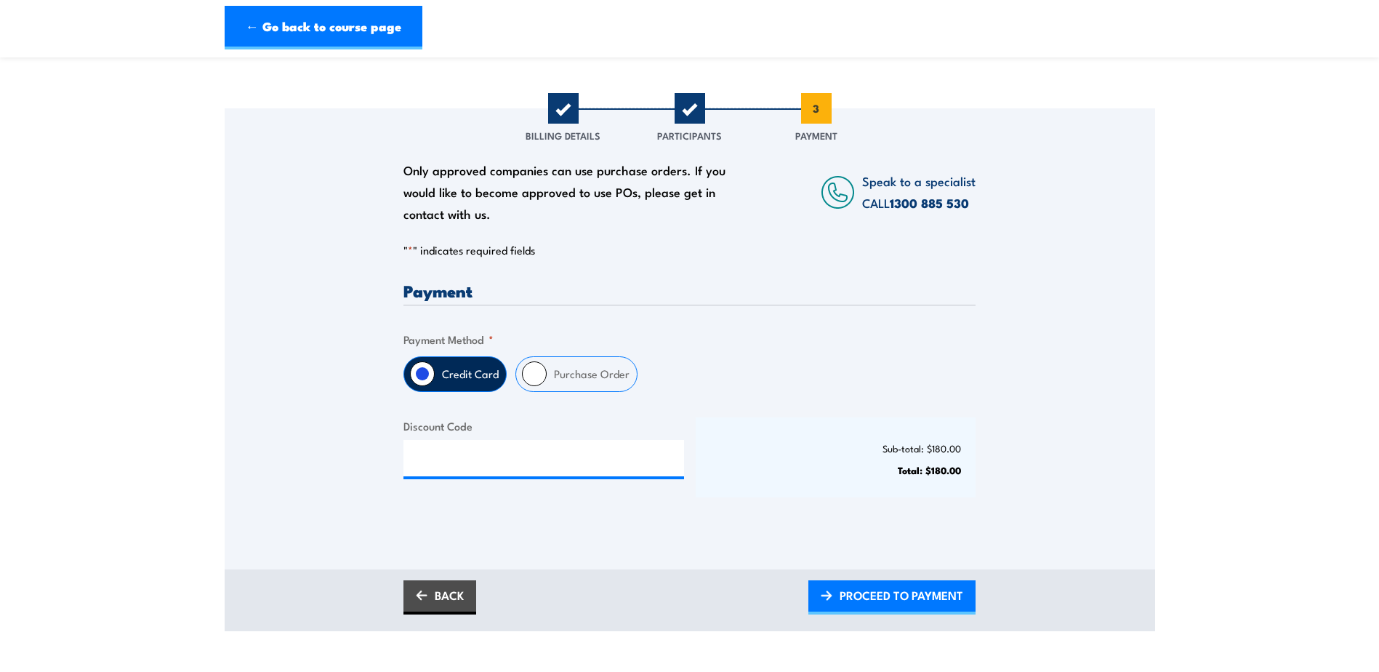
scroll to position [145, 0]
click at [525, 375] on input "Purchase Order" at bounding box center [534, 372] width 25 height 25
radio input "true"
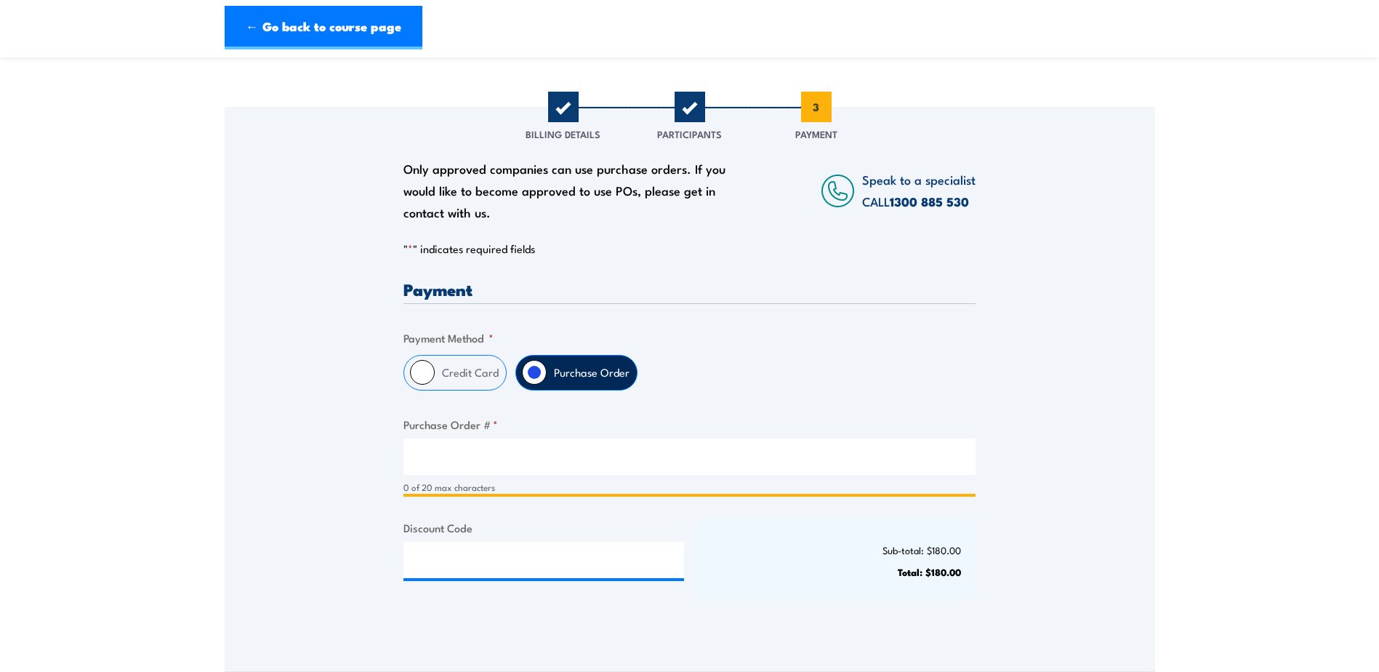
click at [490, 457] on input "Purchase Order # *" at bounding box center [689, 456] width 572 height 36
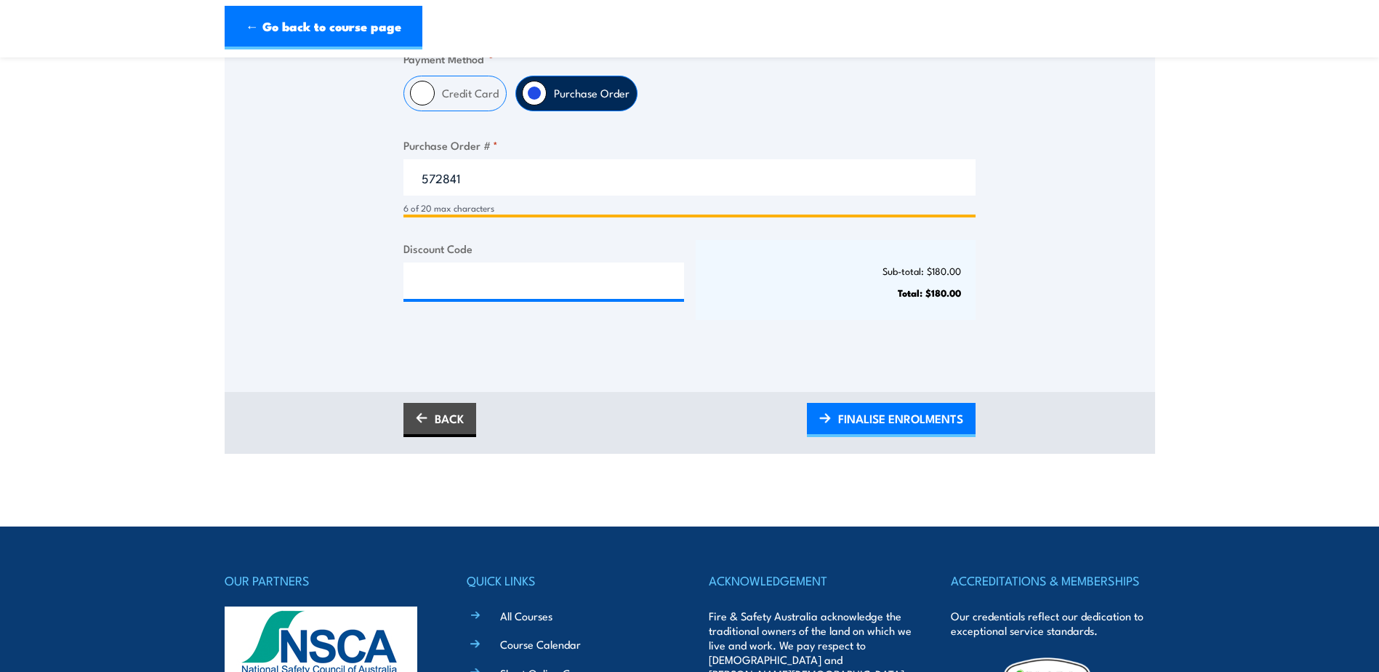
scroll to position [436, 0]
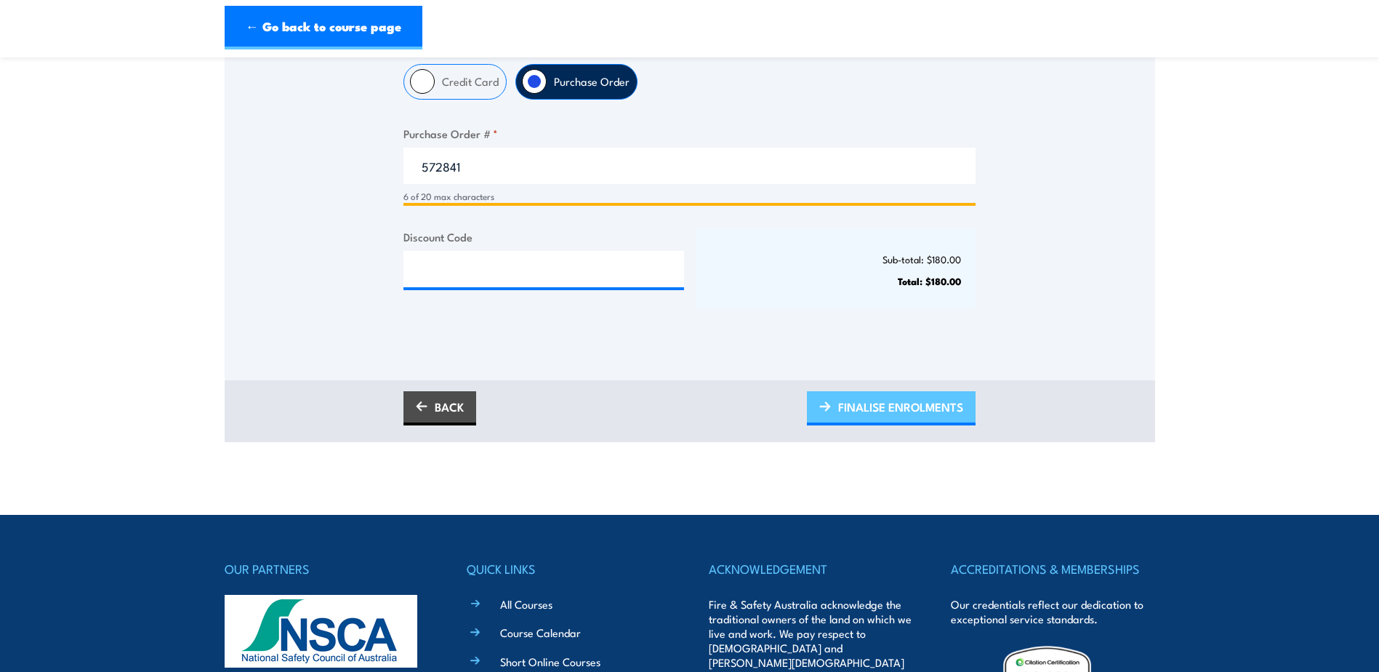
type input "572841"
click at [928, 409] on span "FINALISE ENROLMENTS" at bounding box center [900, 406] width 125 height 39
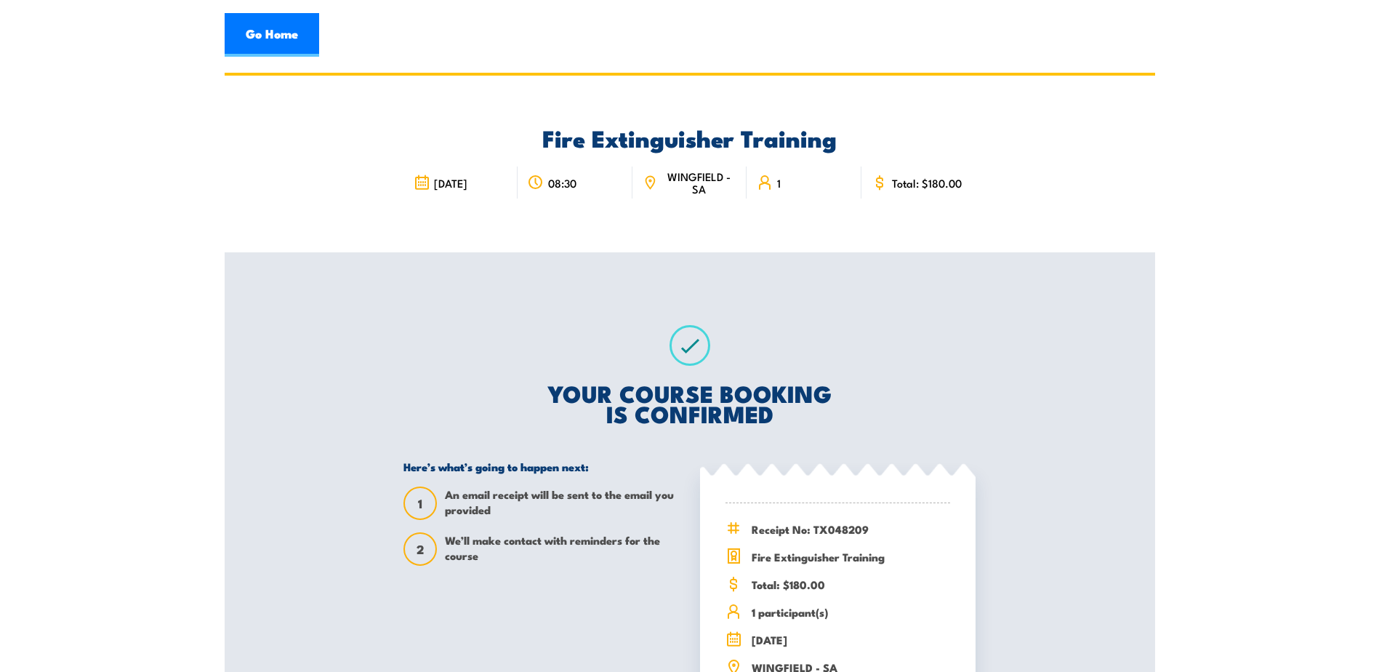
click at [69, 79] on section "Fire Extinguisher Training 29 September 2025 08:30" at bounding box center [689, 431] width 1379 height 717
click at [273, 34] on link "Go Home" at bounding box center [272, 35] width 95 height 44
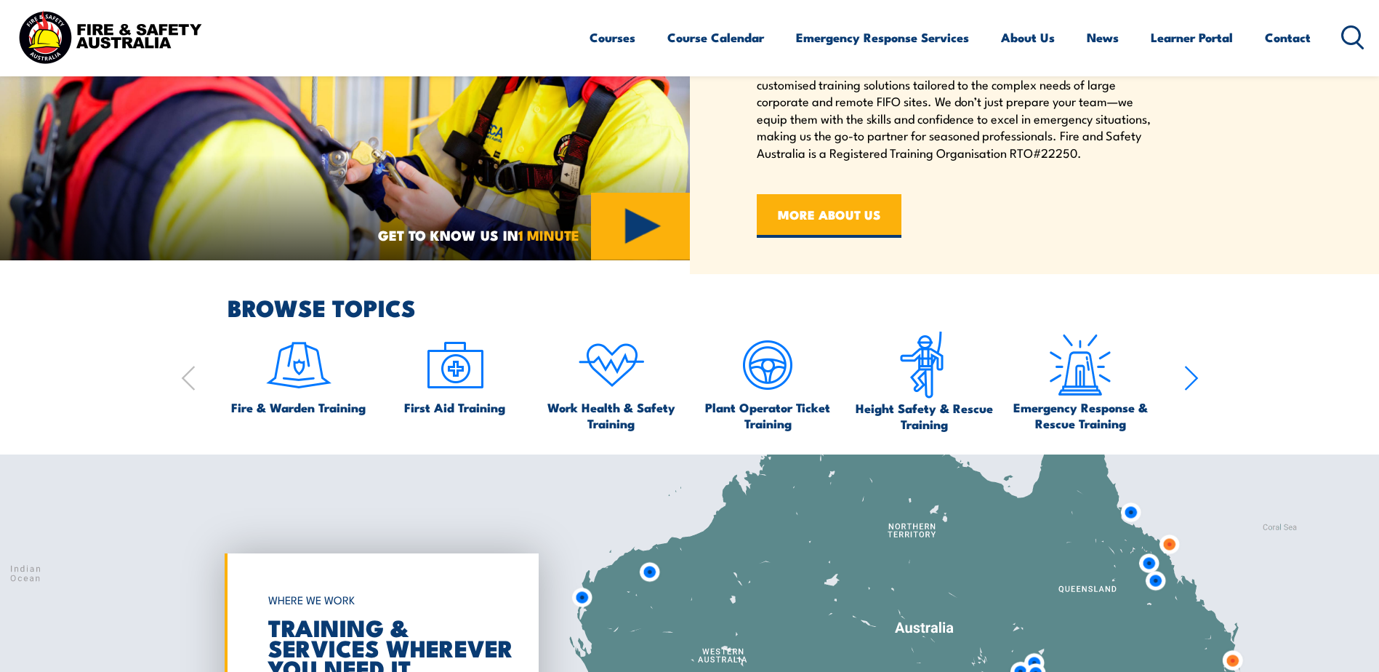
scroll to position [800, 0]
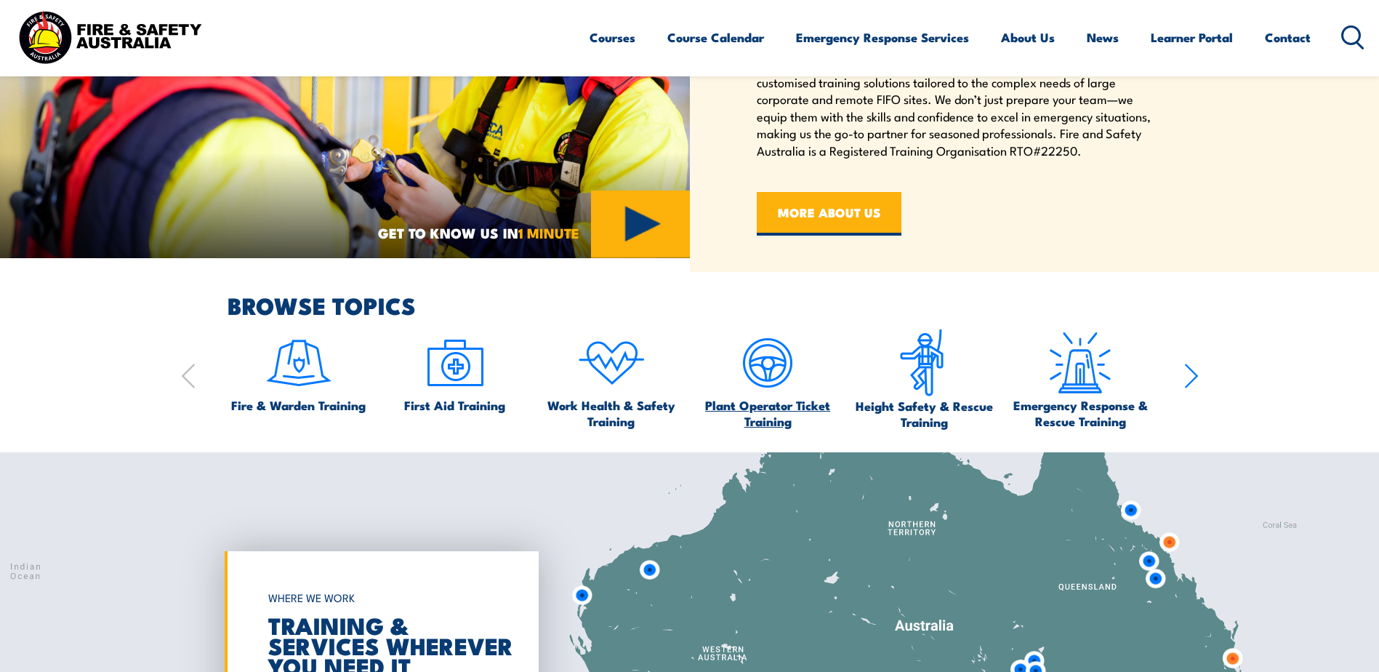
click at [786, 406] on span "Plant Operator Ticket Training" at bounding box center [767, 413] width 142 height 32
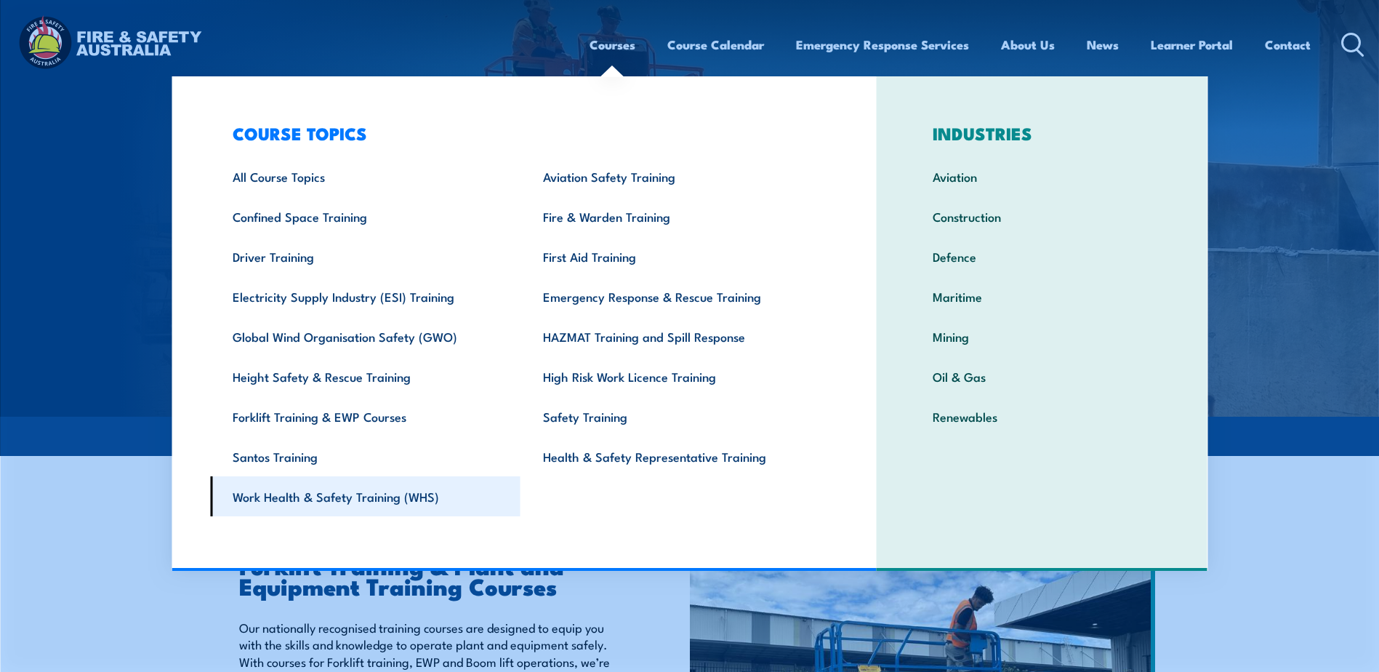
click at [382, 491] on link "Work Health & Safety Training (WHS)" at bounding box center [365, 496] width 310 height 40
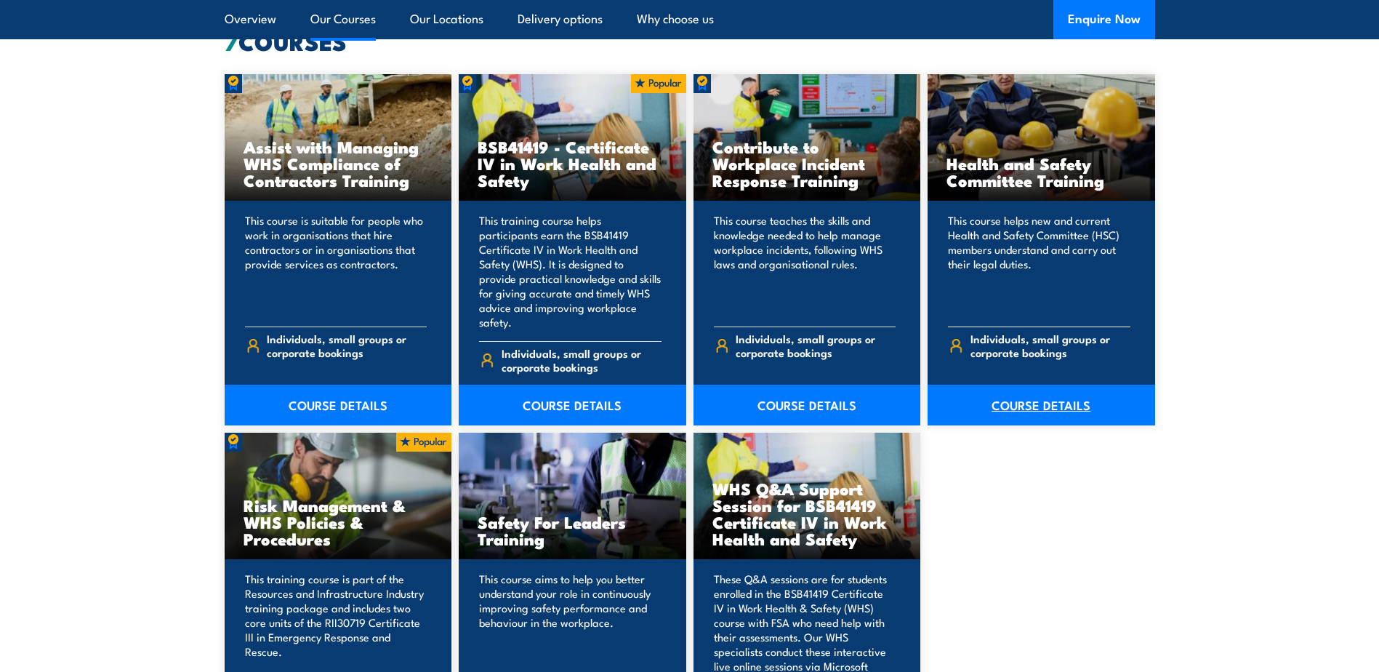
scroll to position [1163, 0]
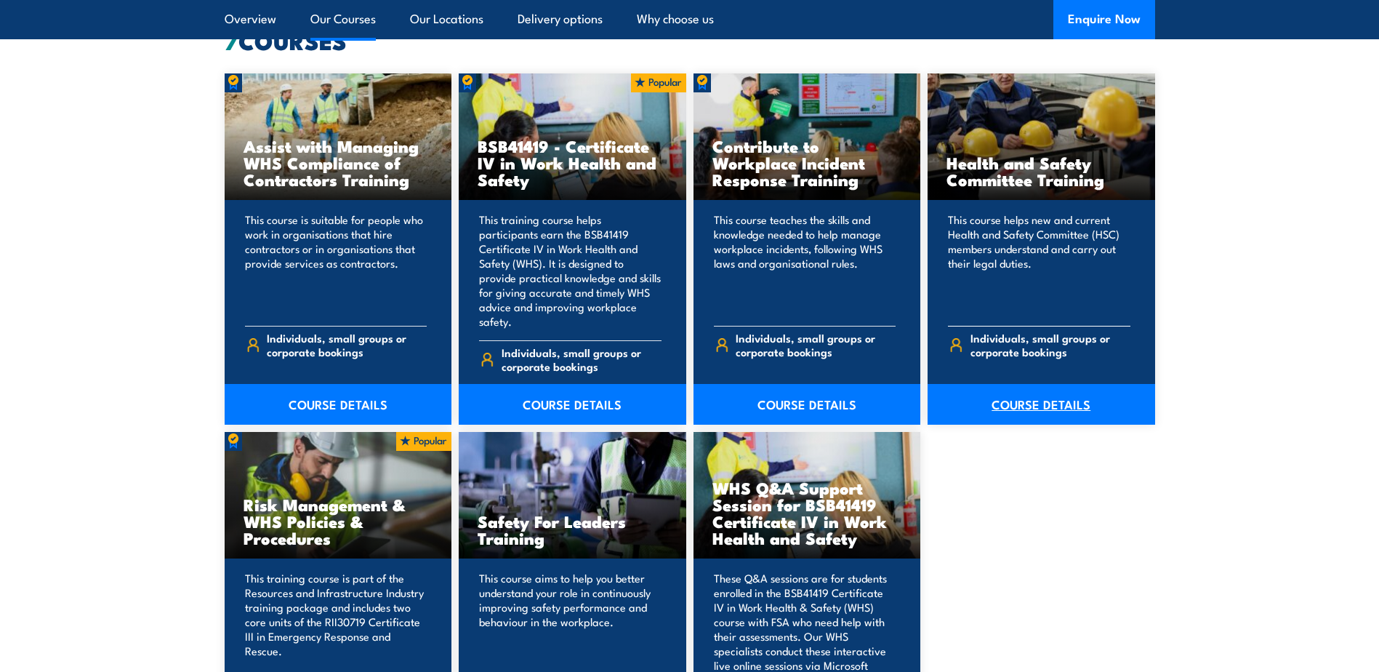
click at [1064, 391] on link "COURSE DETAILS" at bounding box center [1042, 404] width 228 height 41
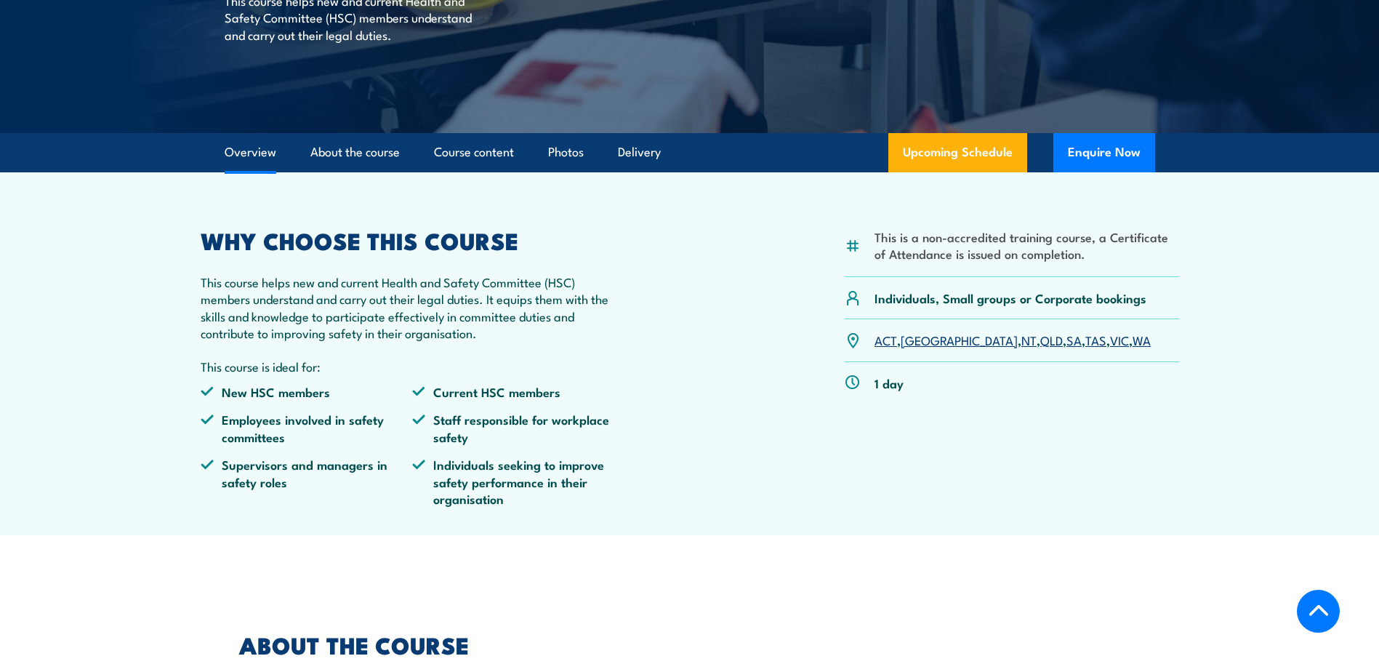
scroll to position [291, 0]
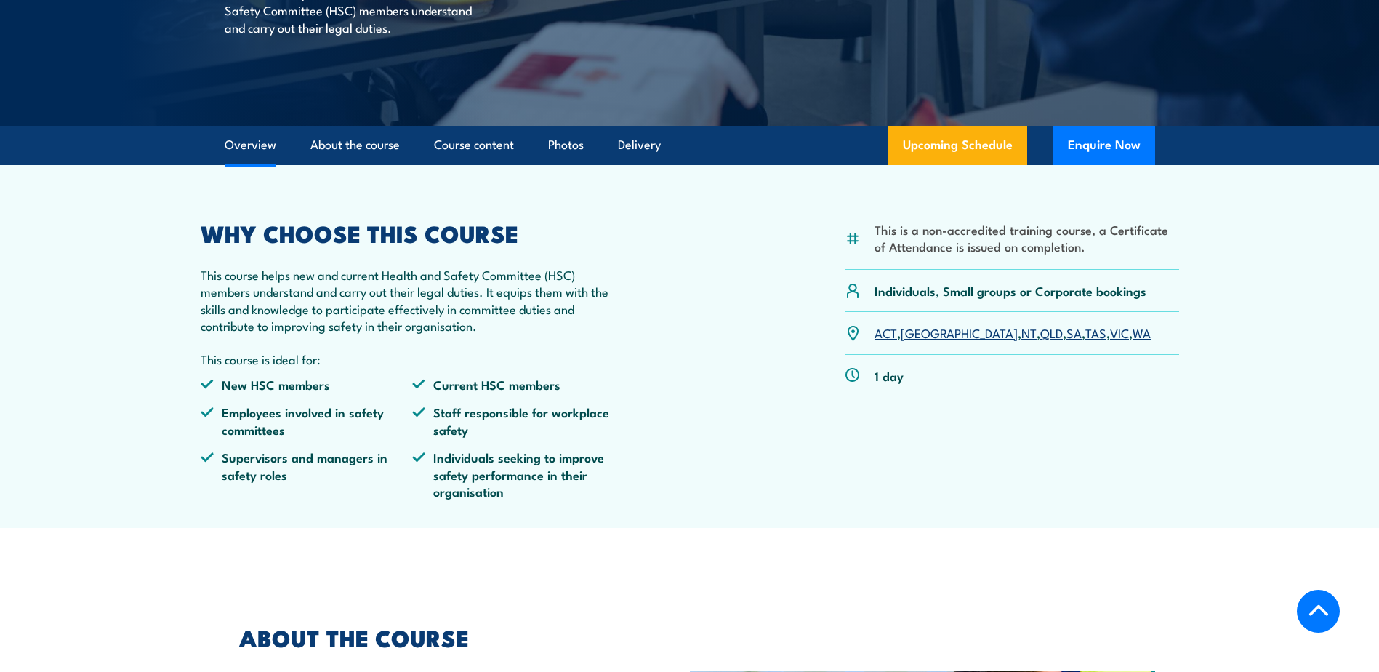
click at [1066, 333] on link "SA" at bounding box center [1073, 331] width 15 height 17
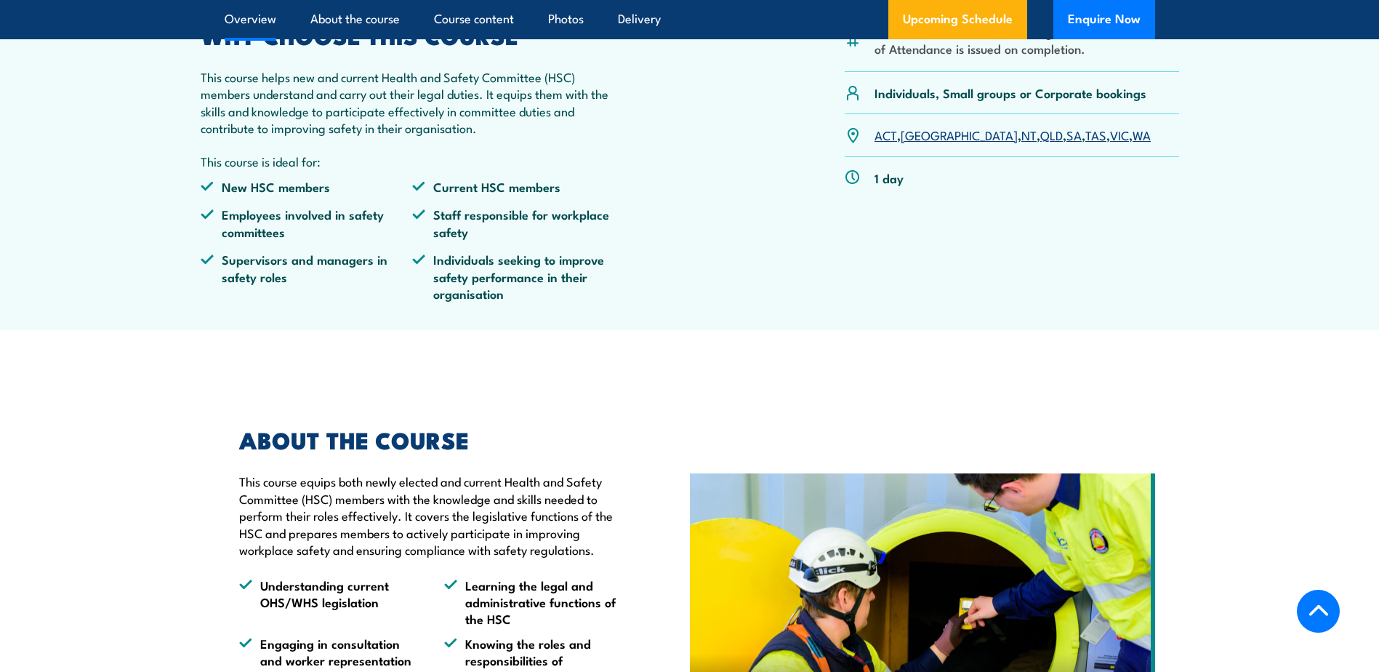
scroll to position [419, 0]
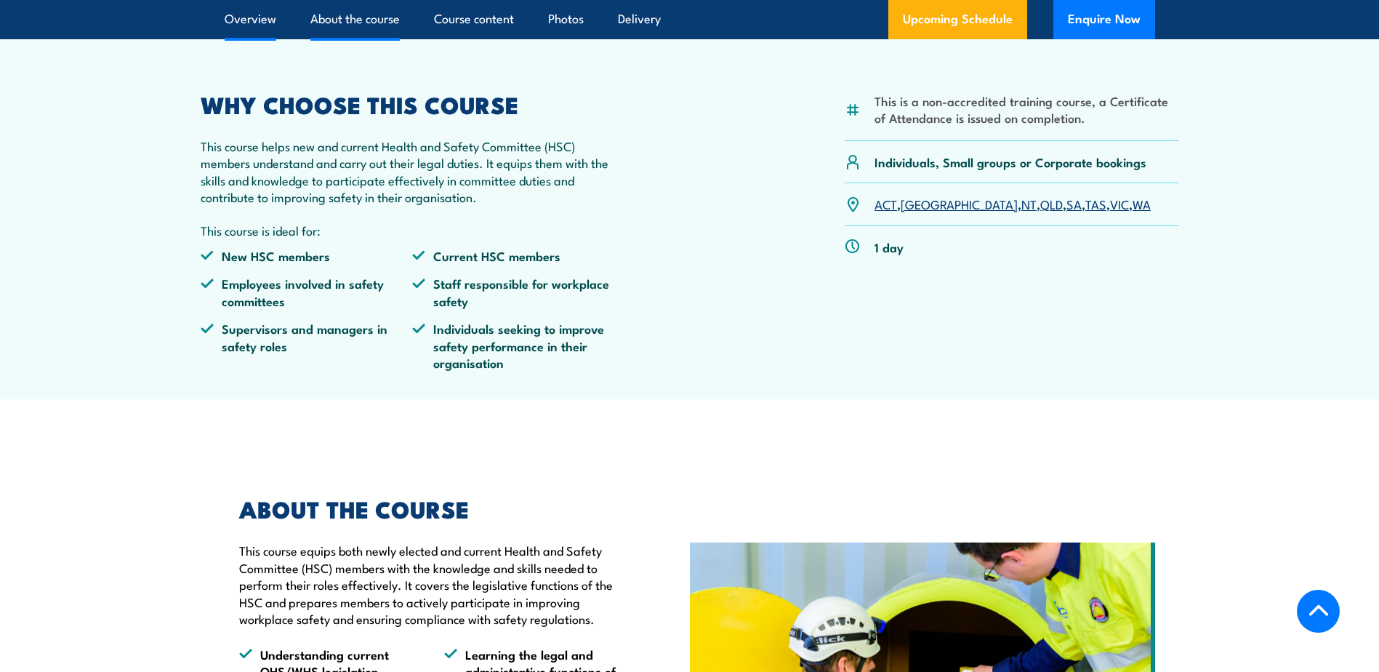
click at [369, 17] on link "About the course" at bounding box center [354, 19] width 89 height 39
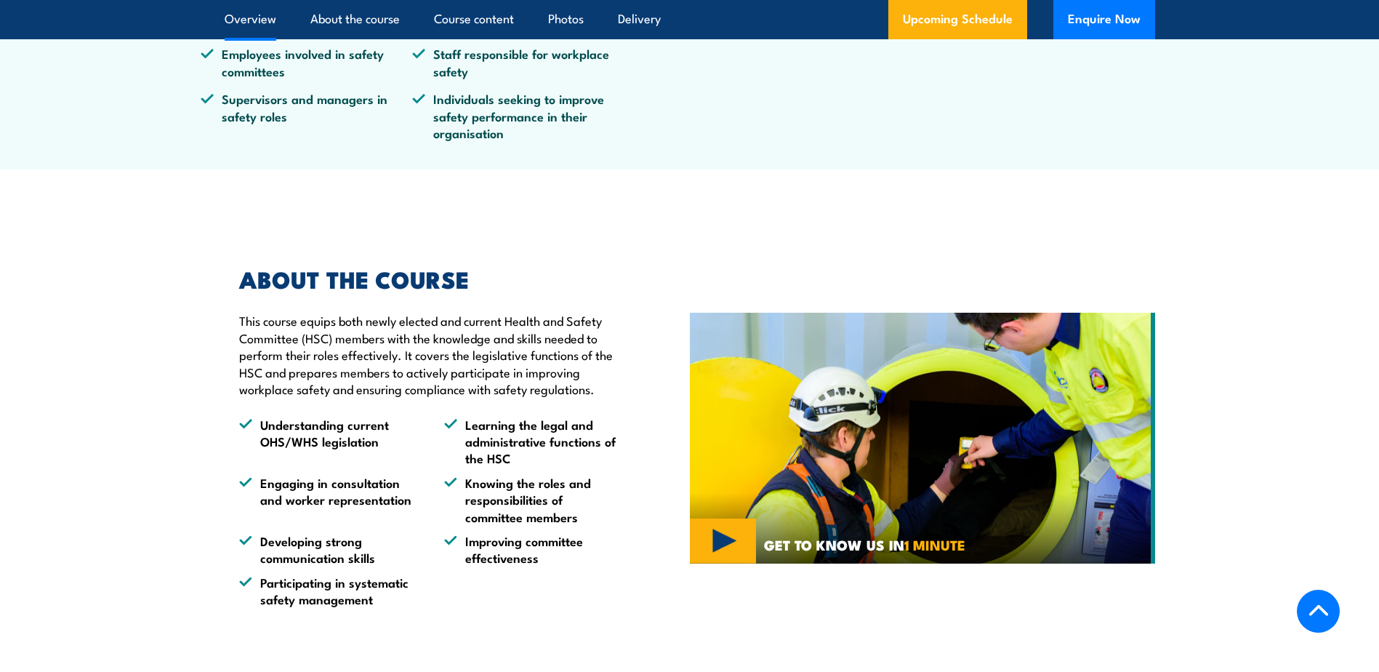
scroll to position [427, 0]
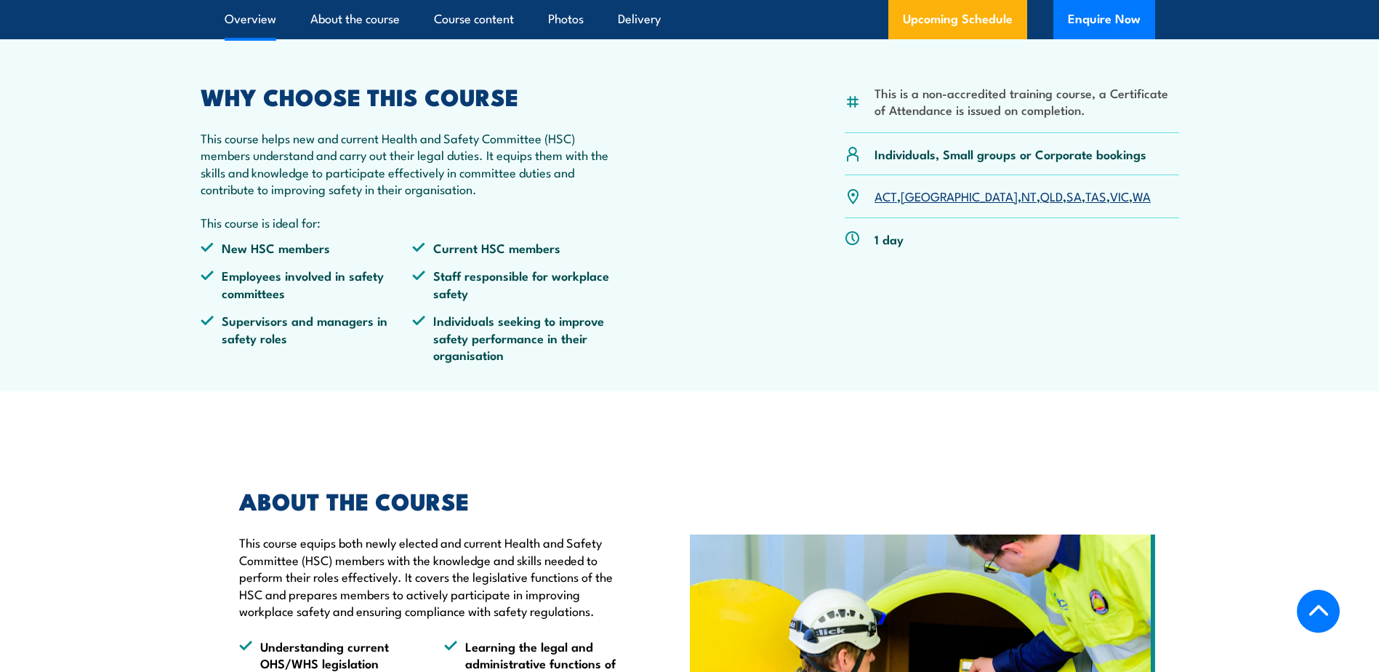
click at [1066, 193] on link "SA" at bounding box center [1073, 195] width 15 height 17
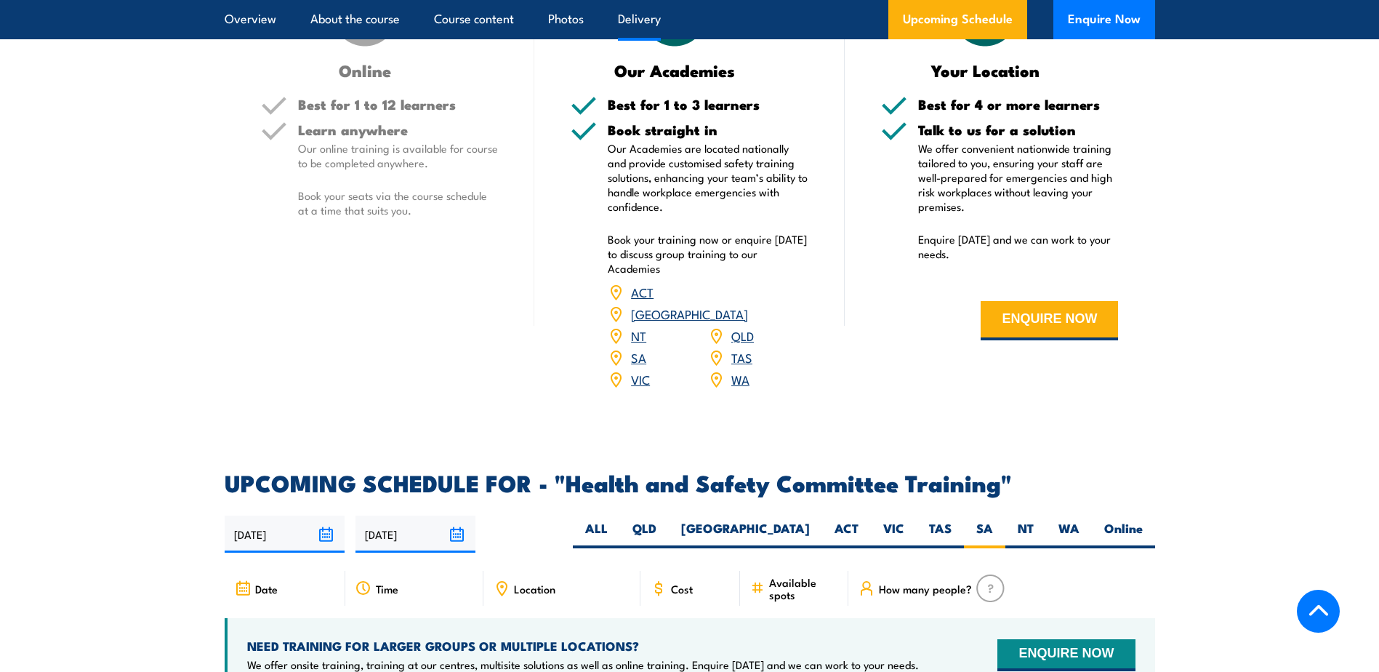
scroll to position [2382, 0]
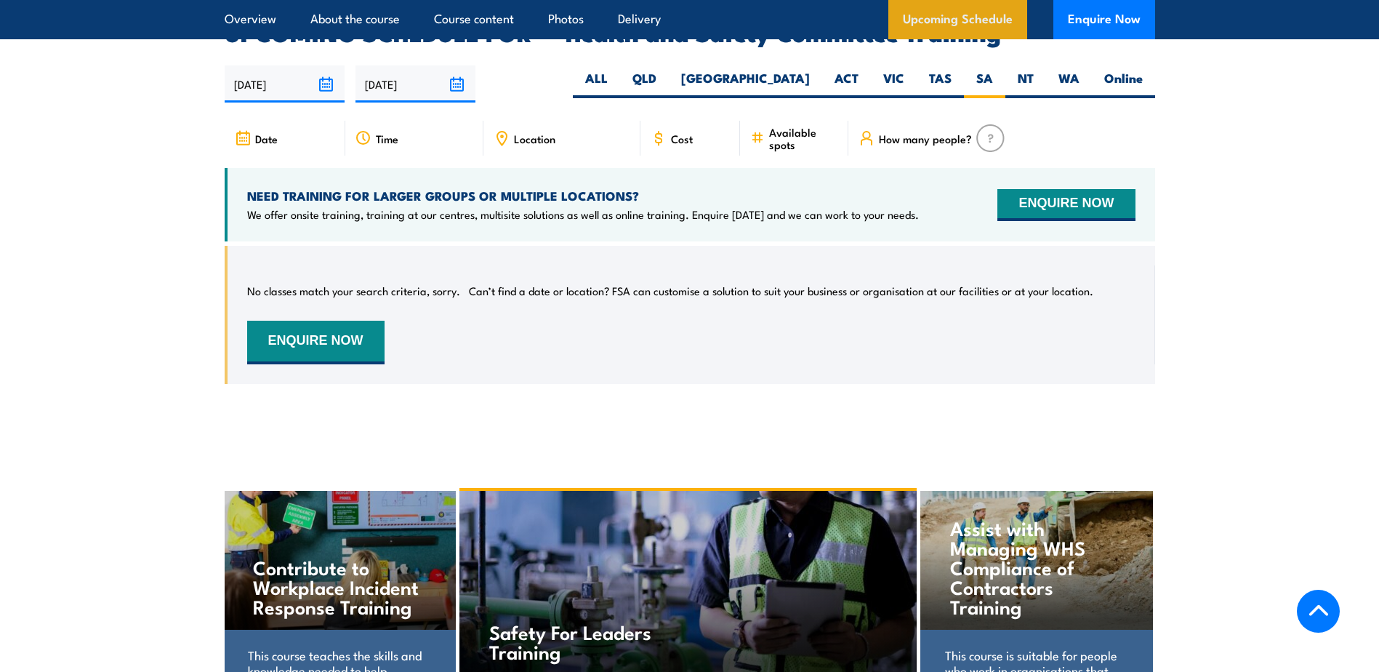
click at [992, 15] on link "Upcoming Schedule" at bounding box center [957, 19] width 139 height 39
click at [947, 11] on link "Upcoming Schedule" at bounding box center [957, 19] width 139 height 39
click at [992, 70] on label "SA" at bounding box center [984, 84] width 41 height 28
click at [993, 70] on input "SA" at bounding box center [997, 74] width 9 height 9
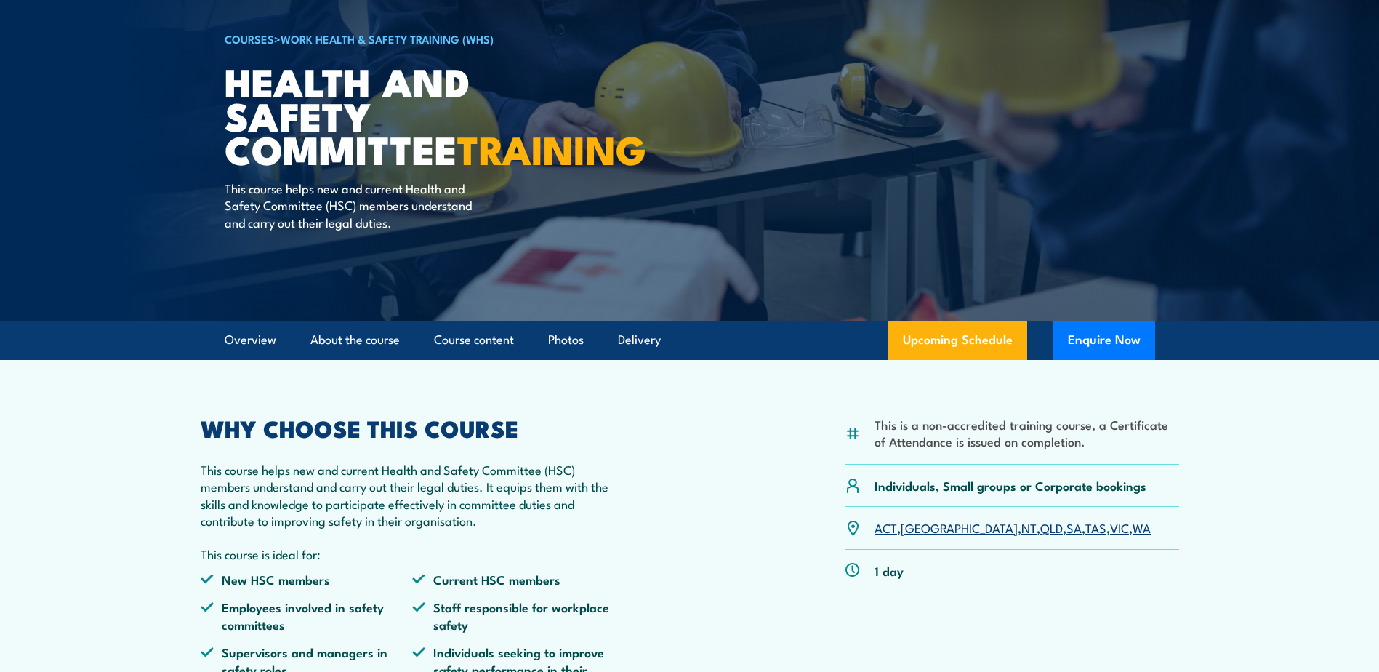
scroll to position [0, 0]
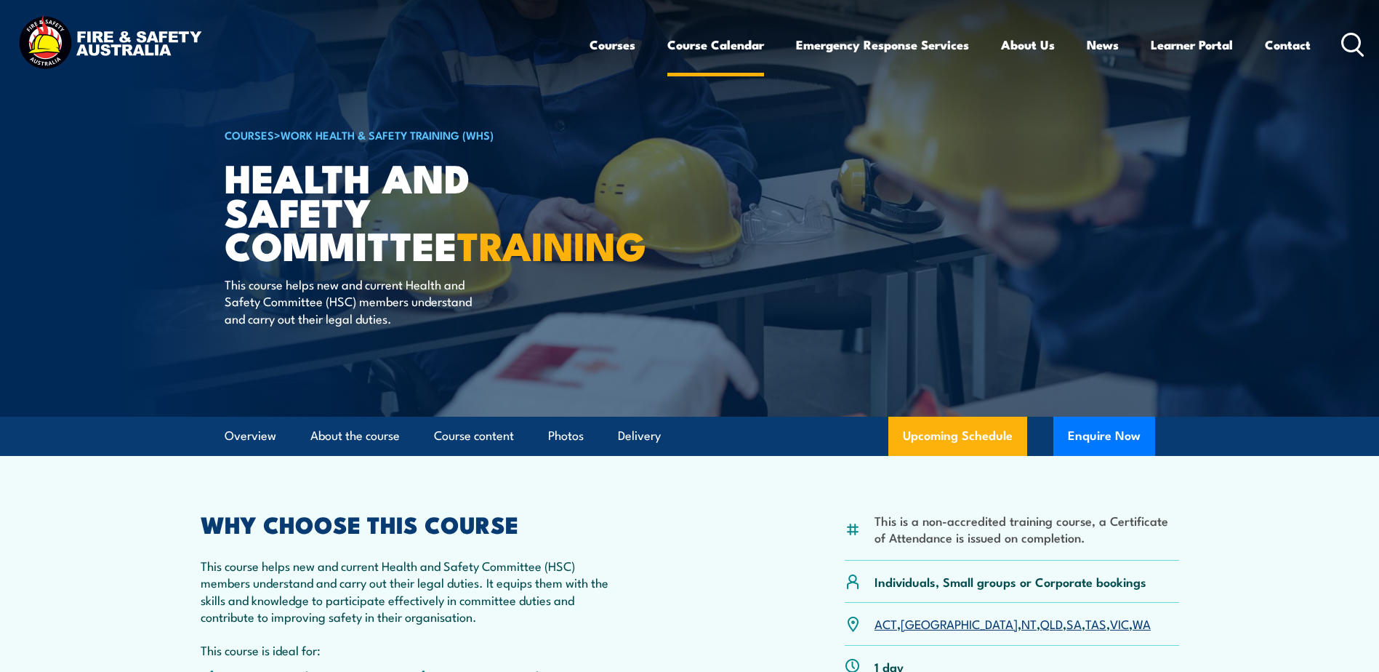
click at [720, 44] on link "Course Calendar" at bounding box center [715, 44] width 97 height 39
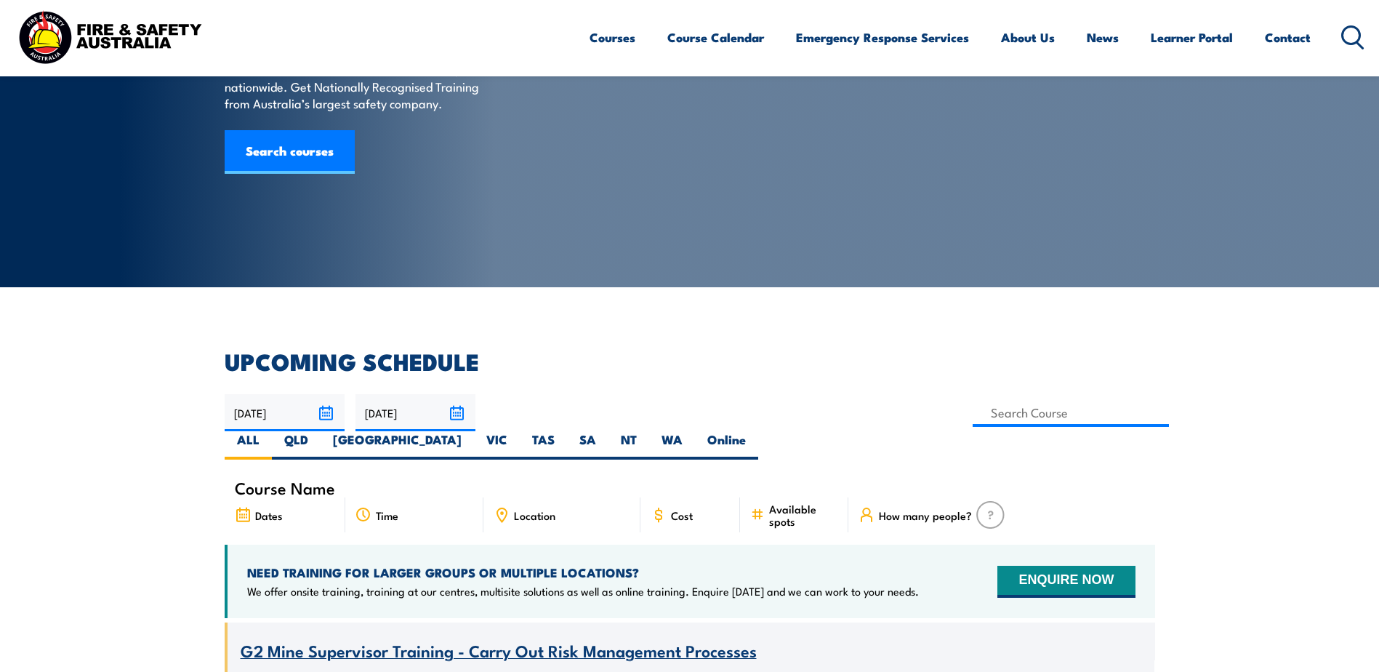
scroll to position [73, 0]
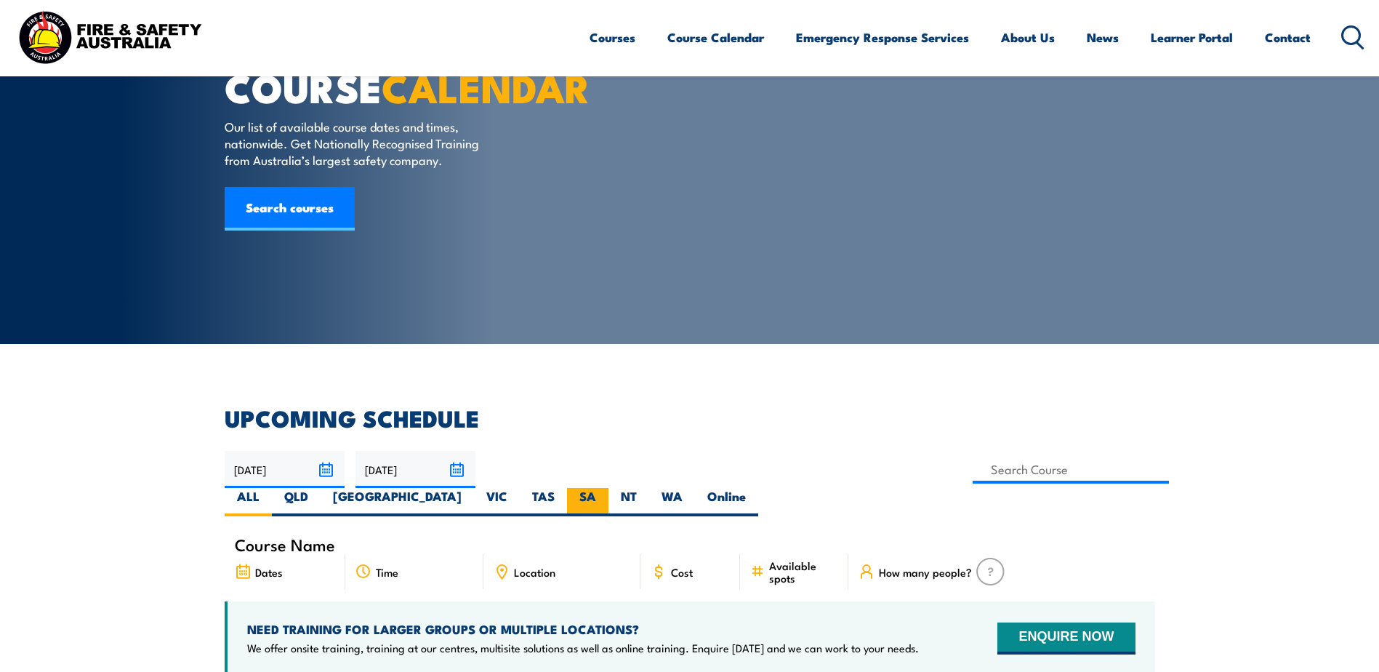
click at [608, 488] on label "SA" at bounding box center [587, 502] width 41 height 28
click at [606, 488] on input "SA" at bounding box center [600, 492] width 9 height 9
radio input "true"
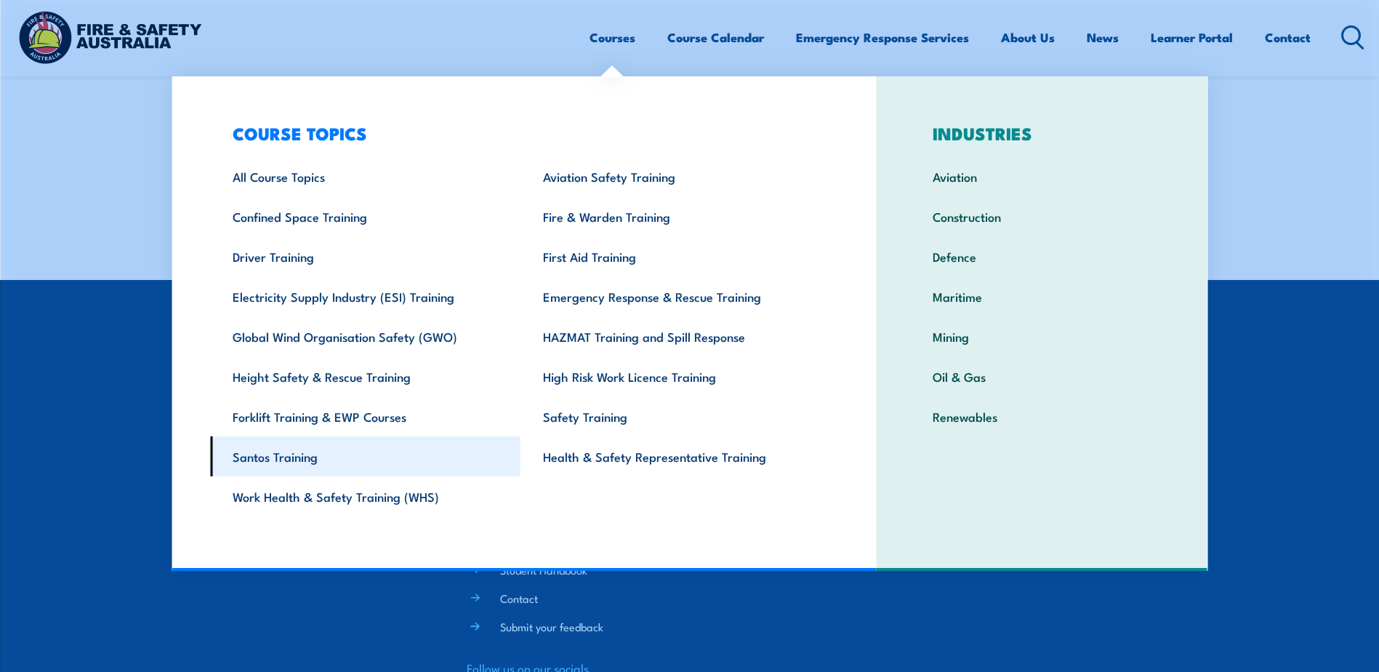
scroll to position [8664, 0]
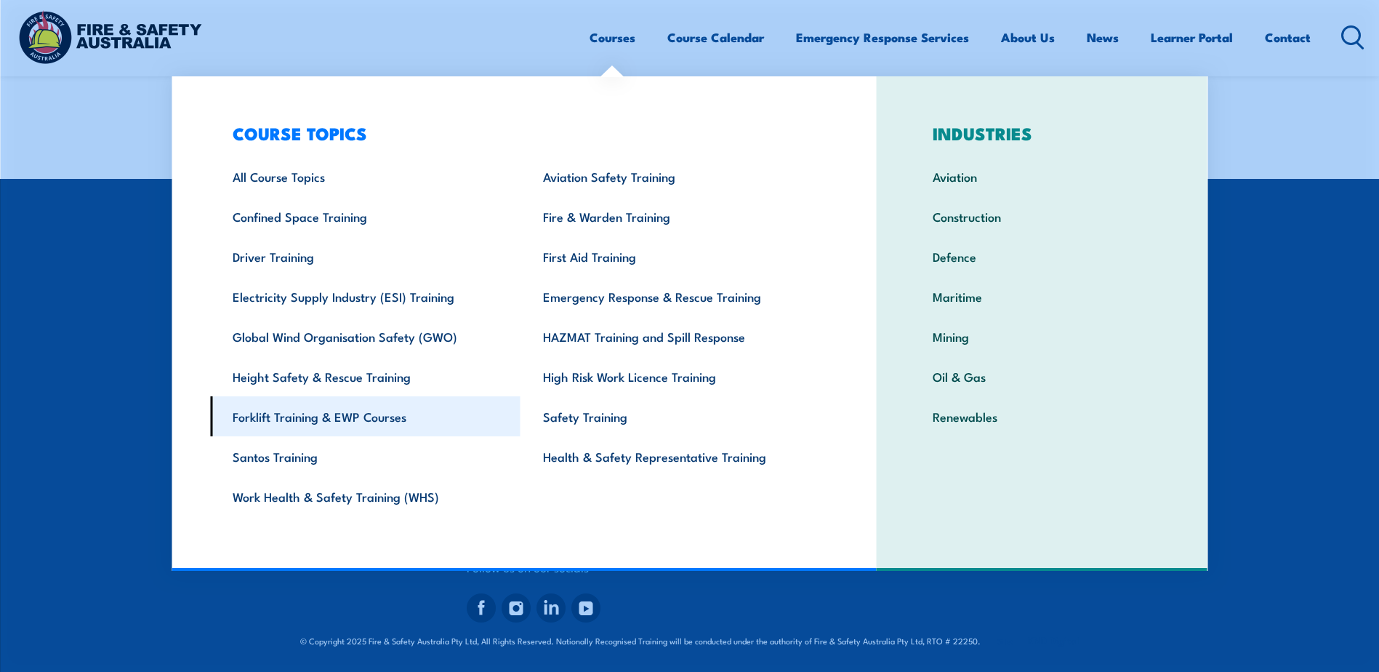
click at [323, 418] on link "Forklift Training & EWP Courses" at bounding box center [365, 416] width 310 height 40
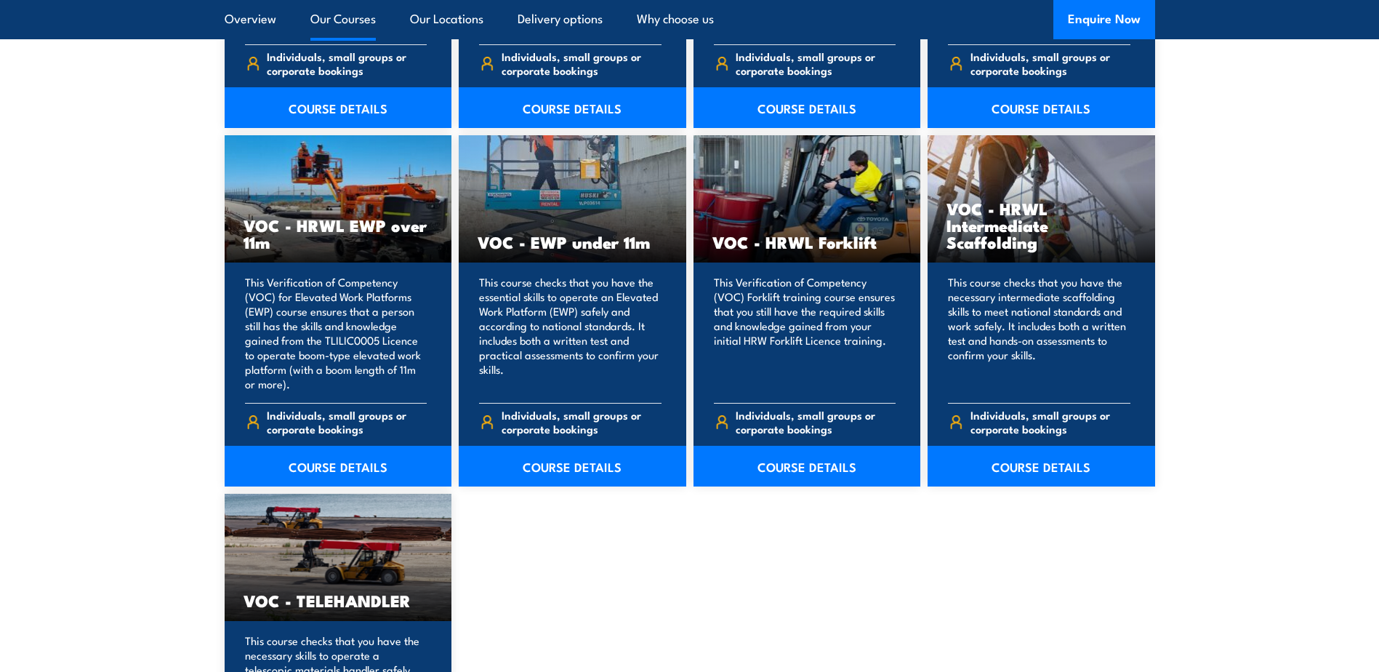
scroll to position [2108, 0]
